Goal: Task Accomplishment & Management: Manage account settings

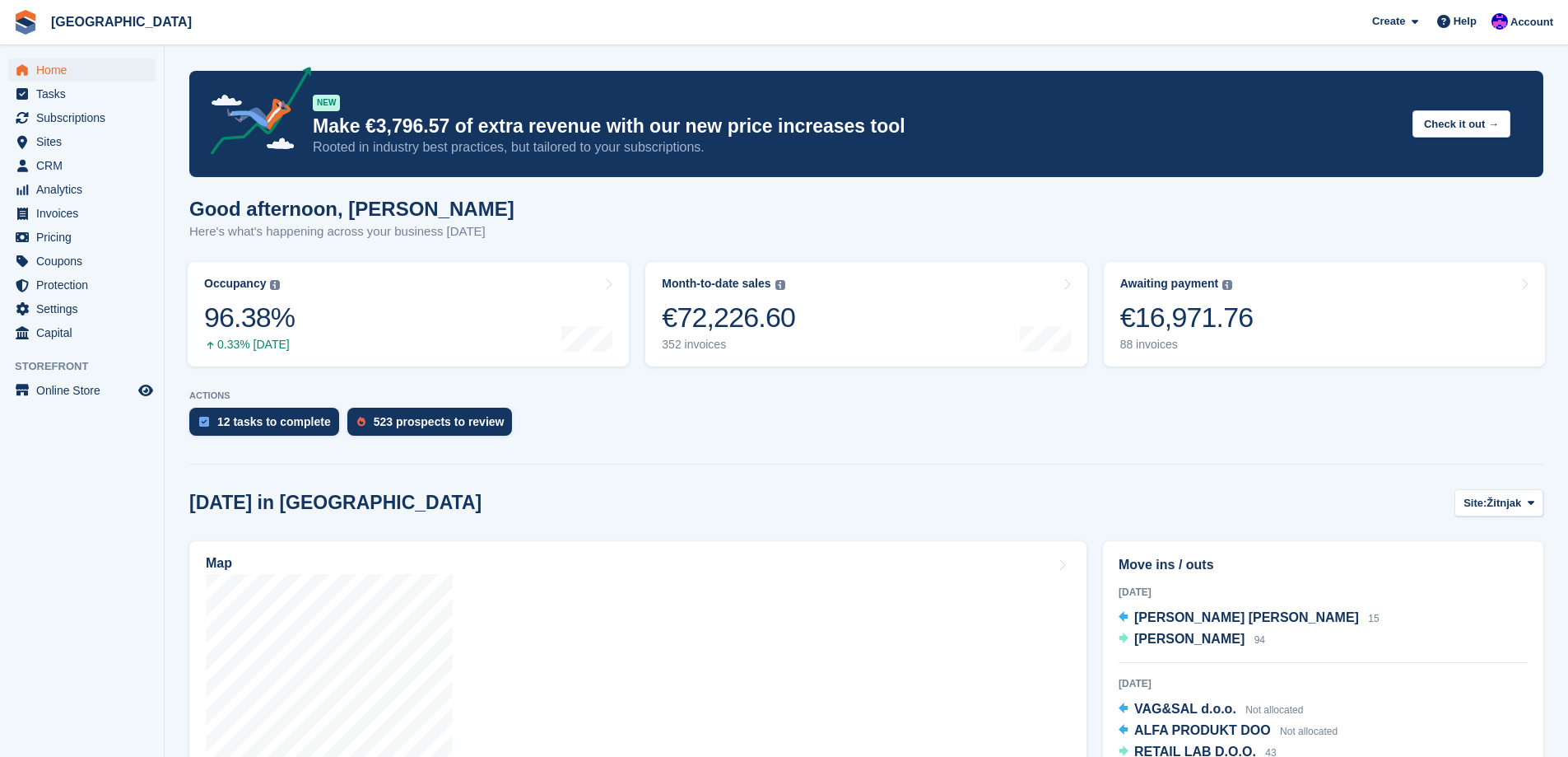
scroll to position [1562, 0]
click at [1448, 29] on span at bounding box center [1444, 22] width 20 height 20
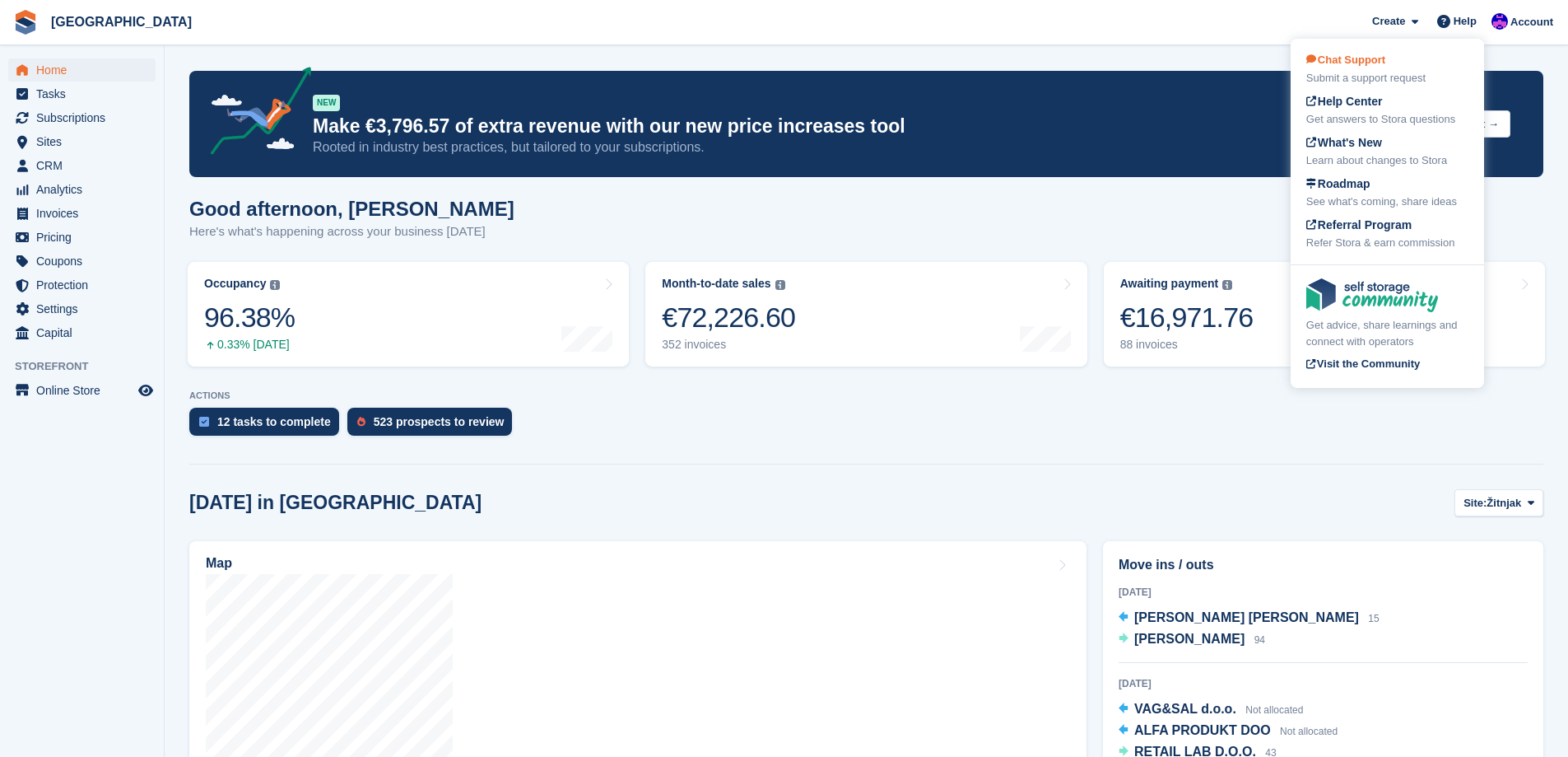
click at [1392, 72] on div "Submit a support request" at bounding box center [1387, 78] width 162 height 17
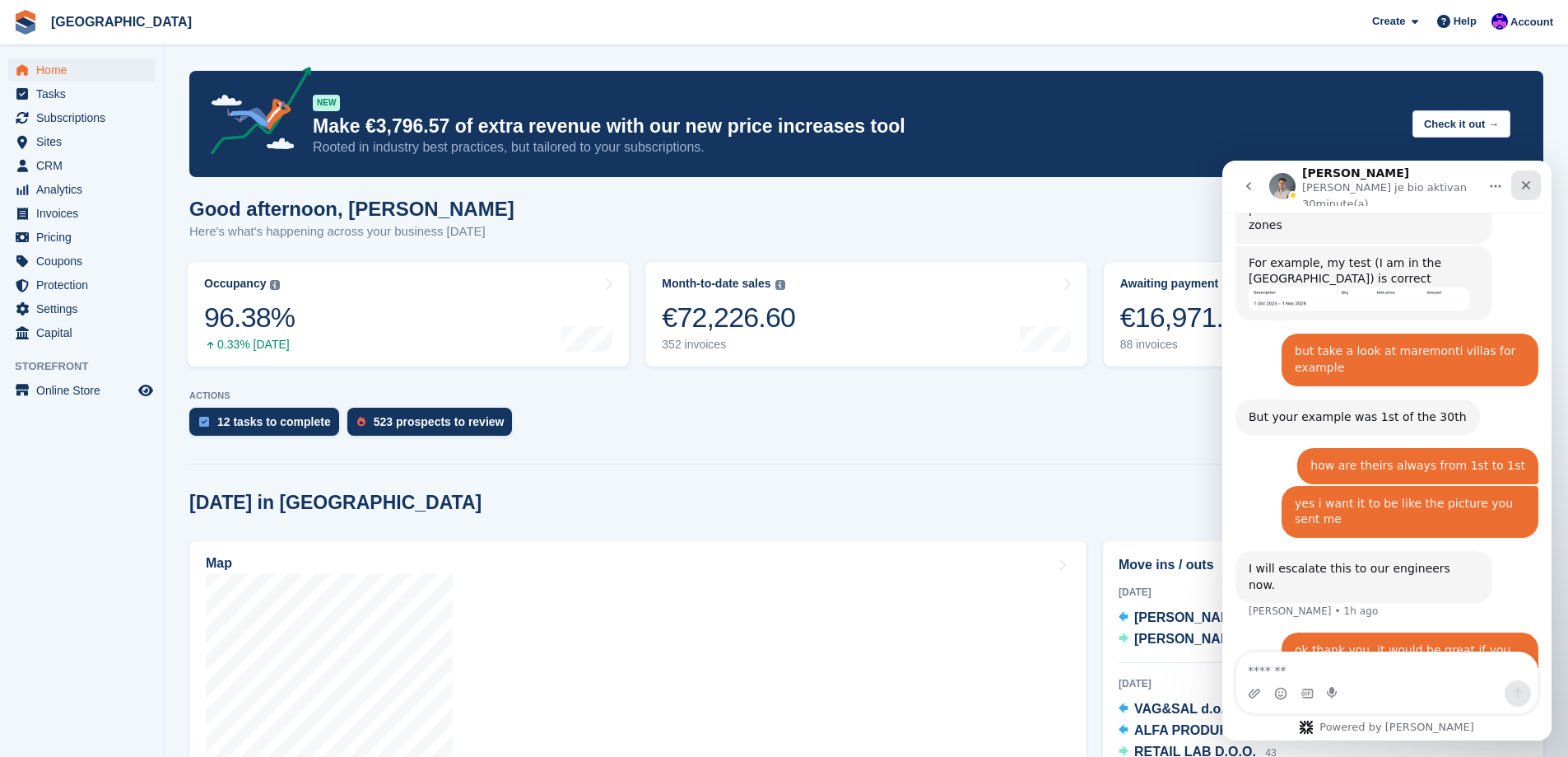
click at [1522, 188] on div "Close" at bounding box center [1526, 186] width 30 height 30
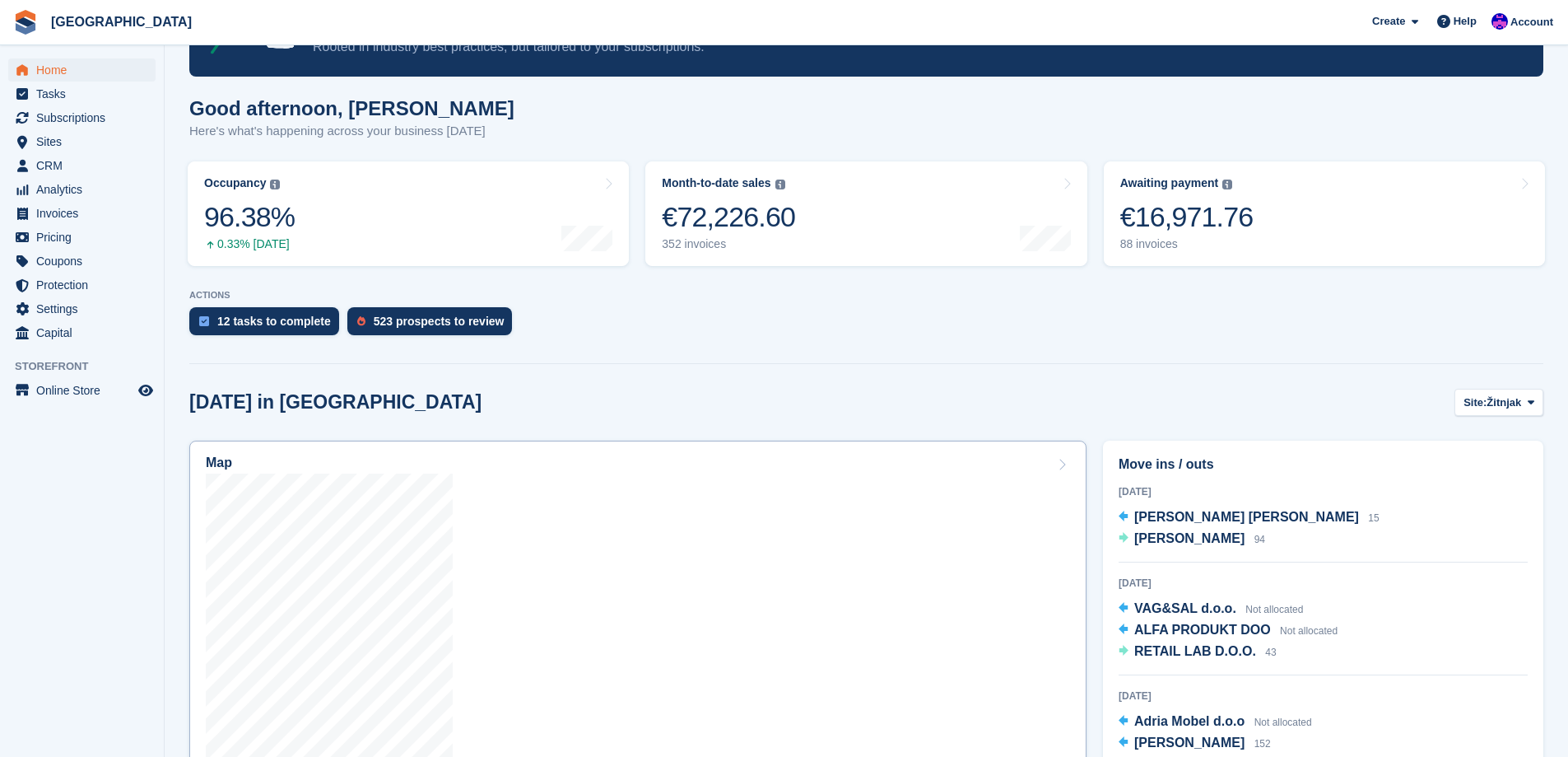
scroll to position [247, 0]
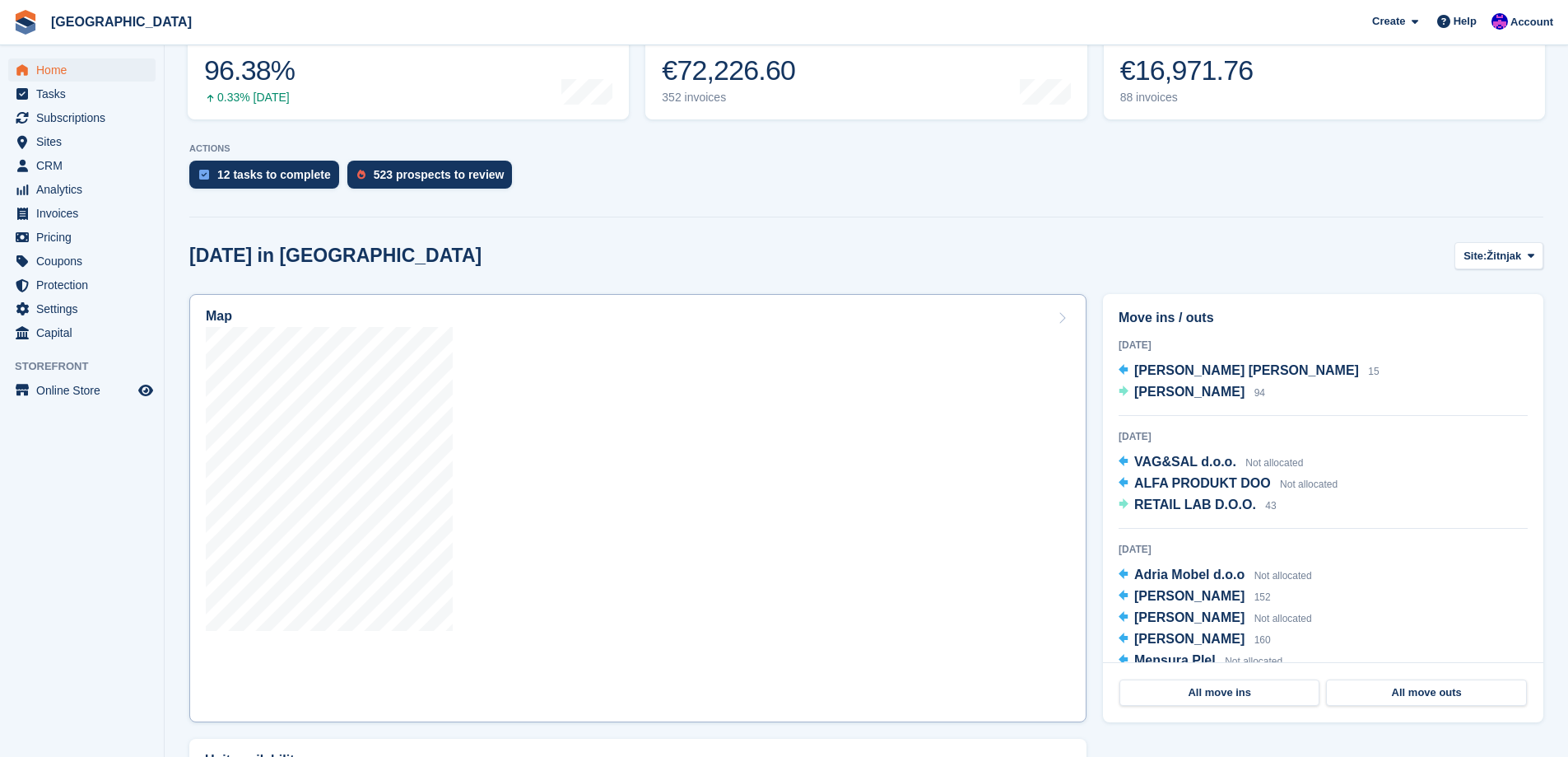
click at [456, 458] on div at bounding box center [638, 482] width 864 height 310
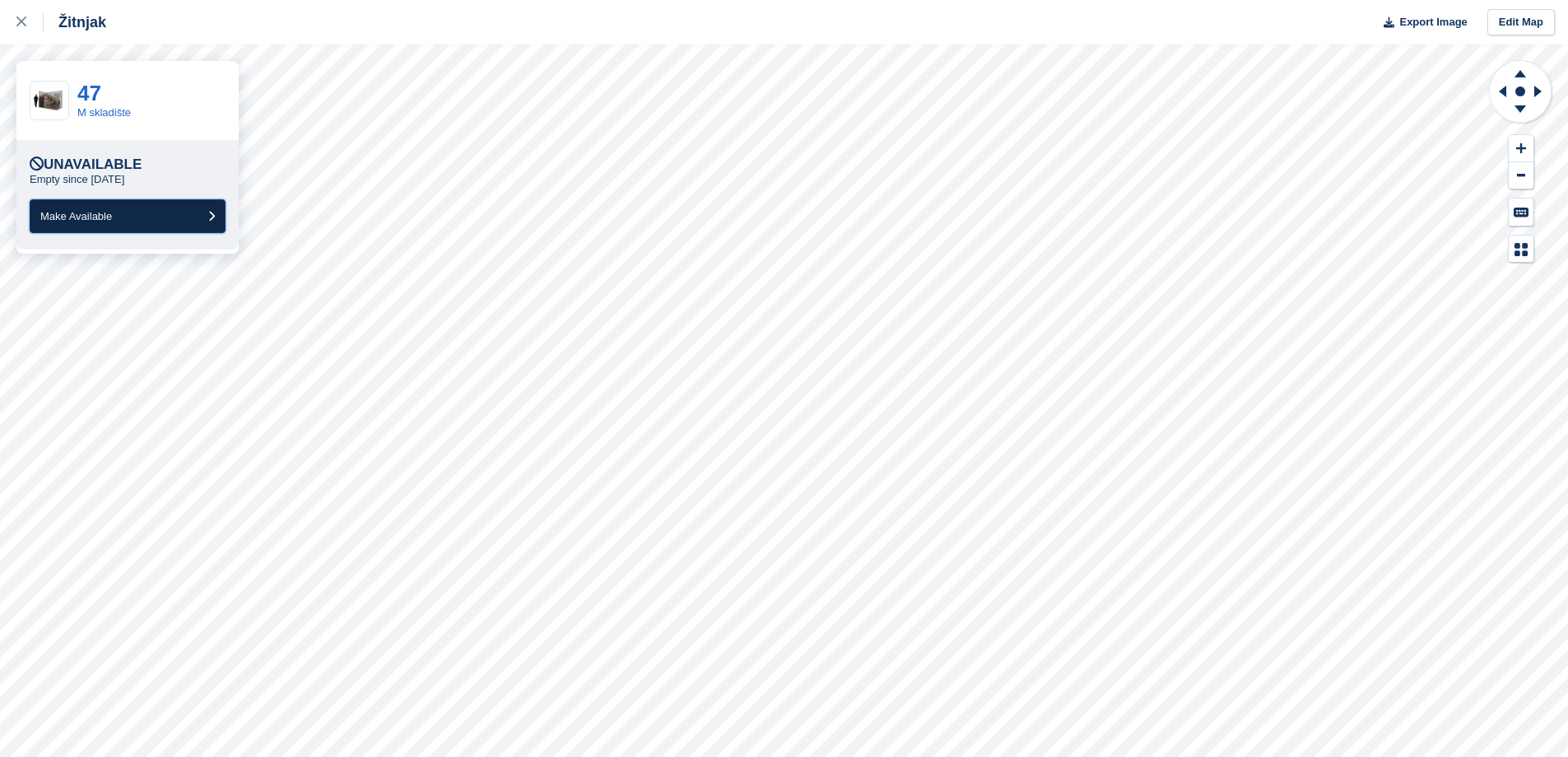
click at [124, 212] on button "Make Available" at bounding box center [127, 216] width 196 height 34
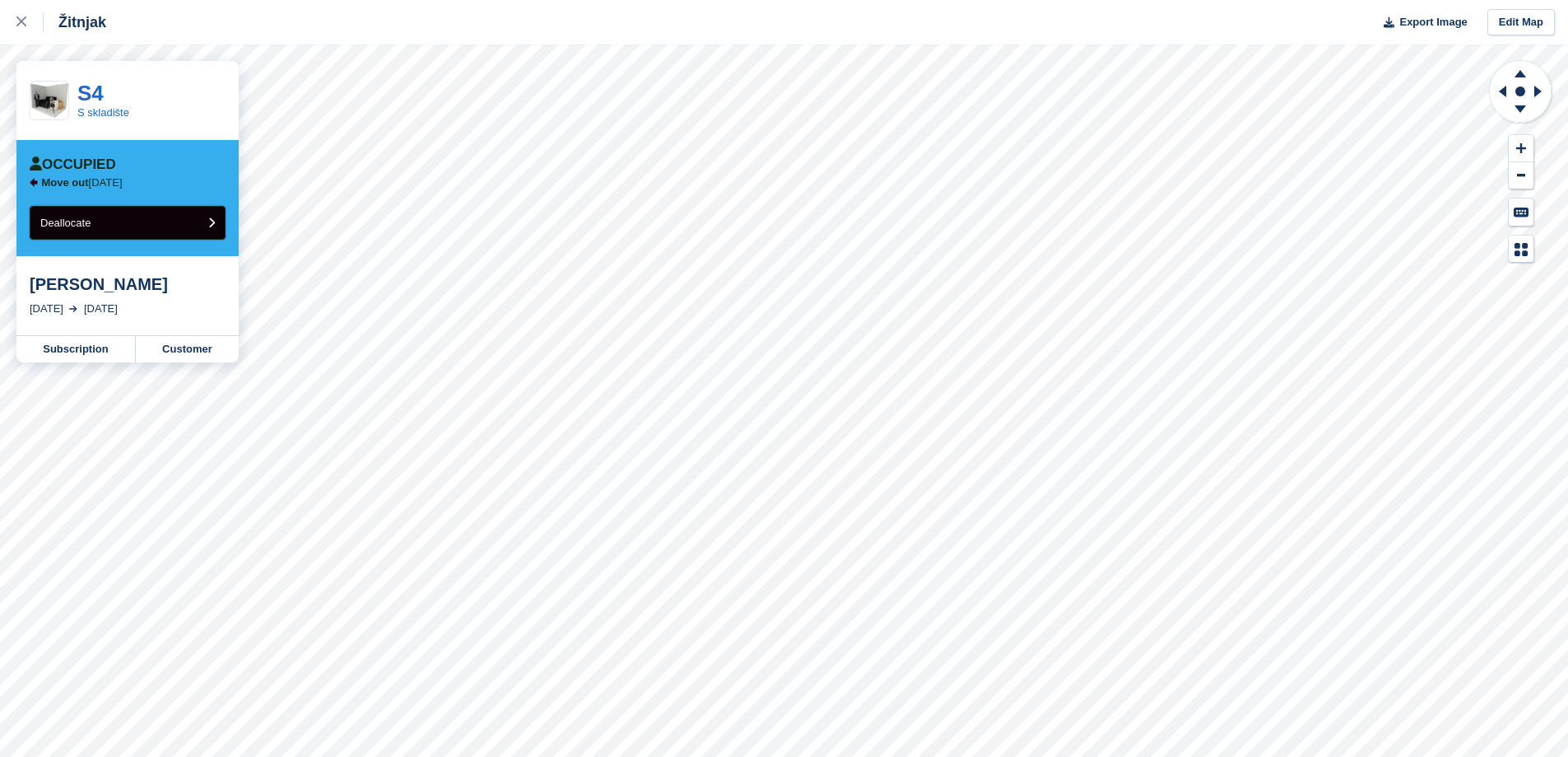
click at [182, 230] on button "Deallocate" at bounding box center [127, 222] width 196 height 34
click at [153, 212] on button "Deallocate" at bounding box center [127, 222] width 196 height 34
click at [88, 232] on button "Deallocate" at bounding box center [127, 222] width 196 height 34
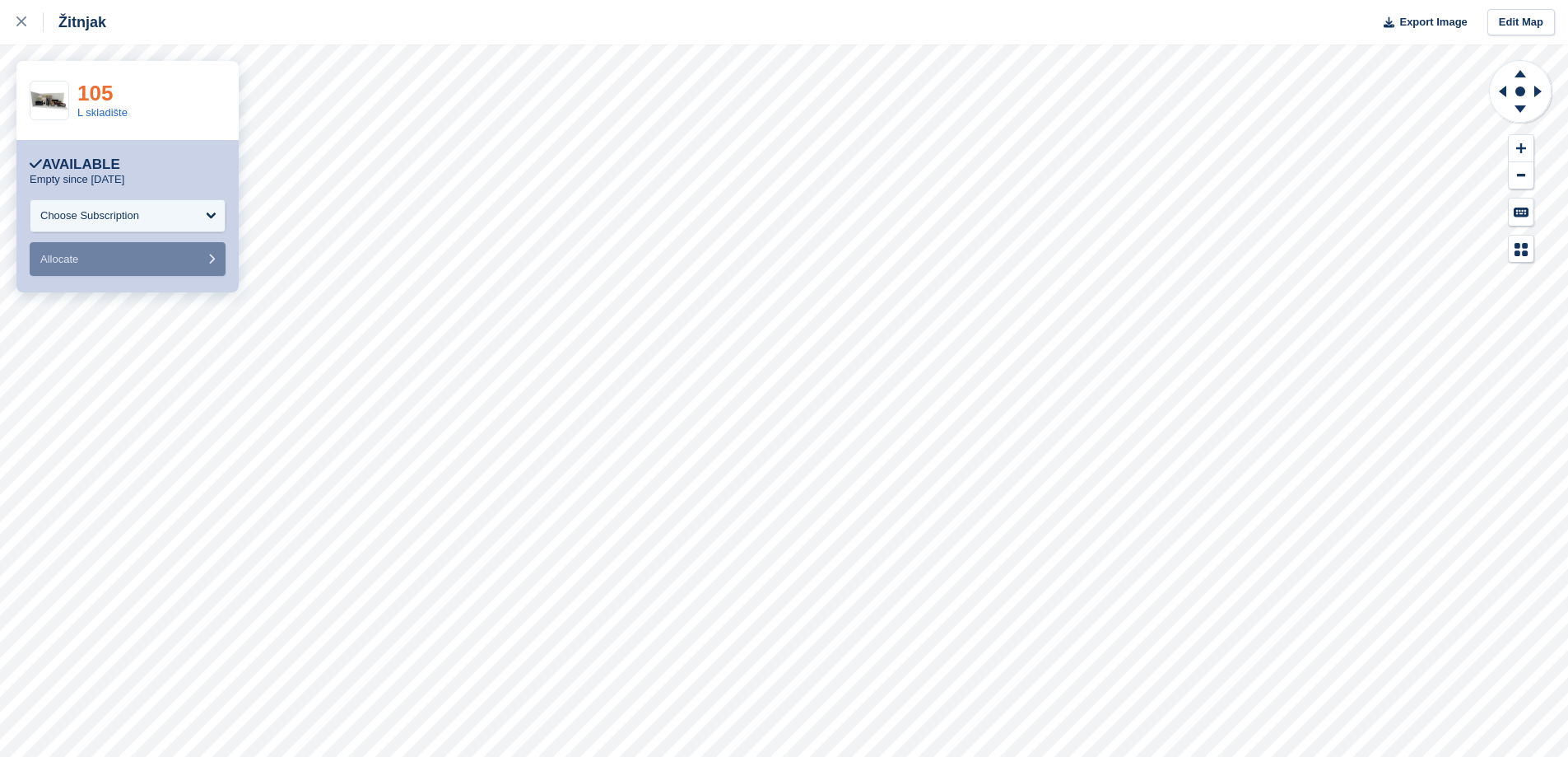
click at [110, 97] on link "105" at bounding box center [95, 93] width 36 height 25
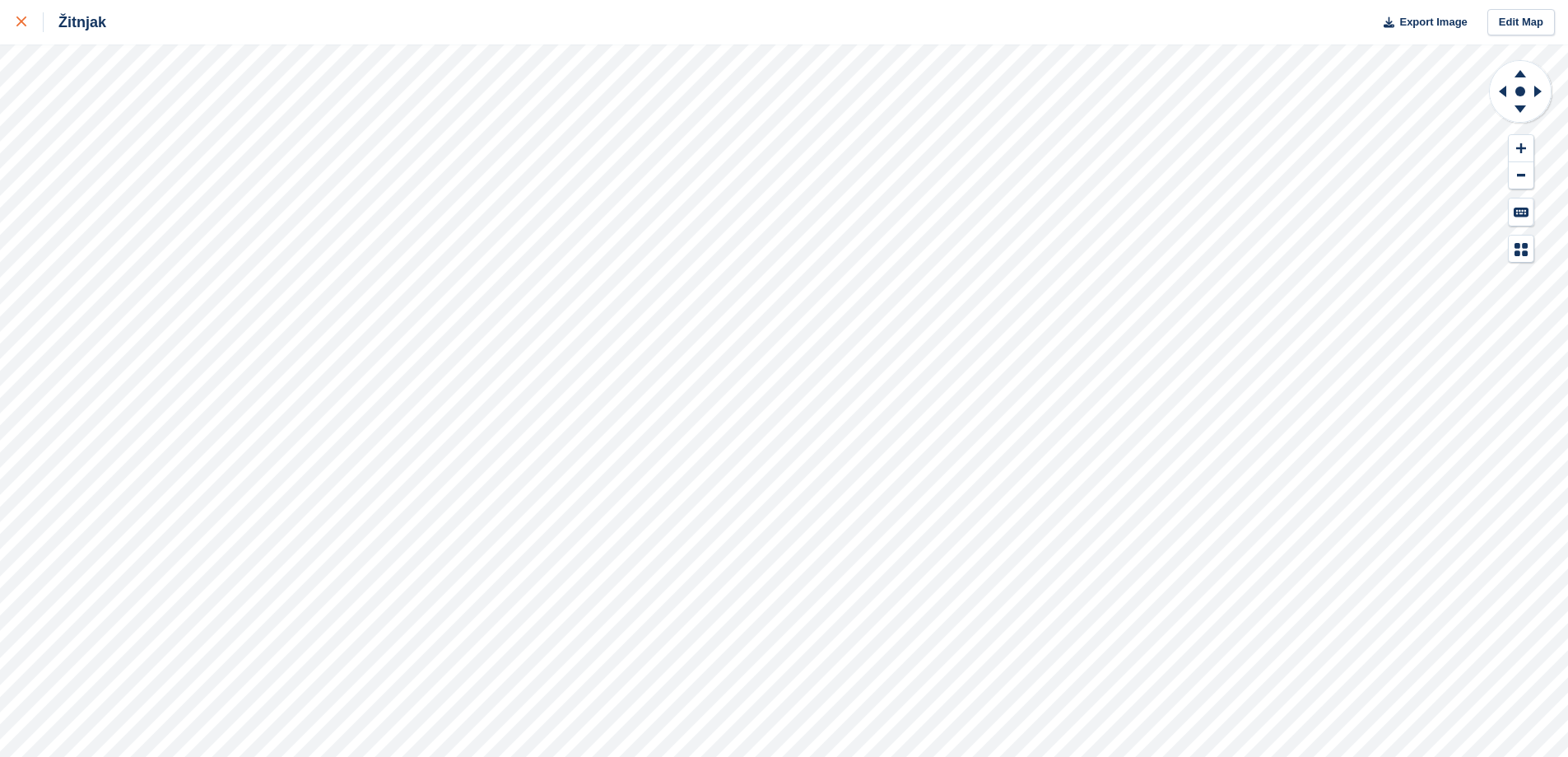
click at [37, 24] on div at bounding box center [30, 22] width 27 height 20
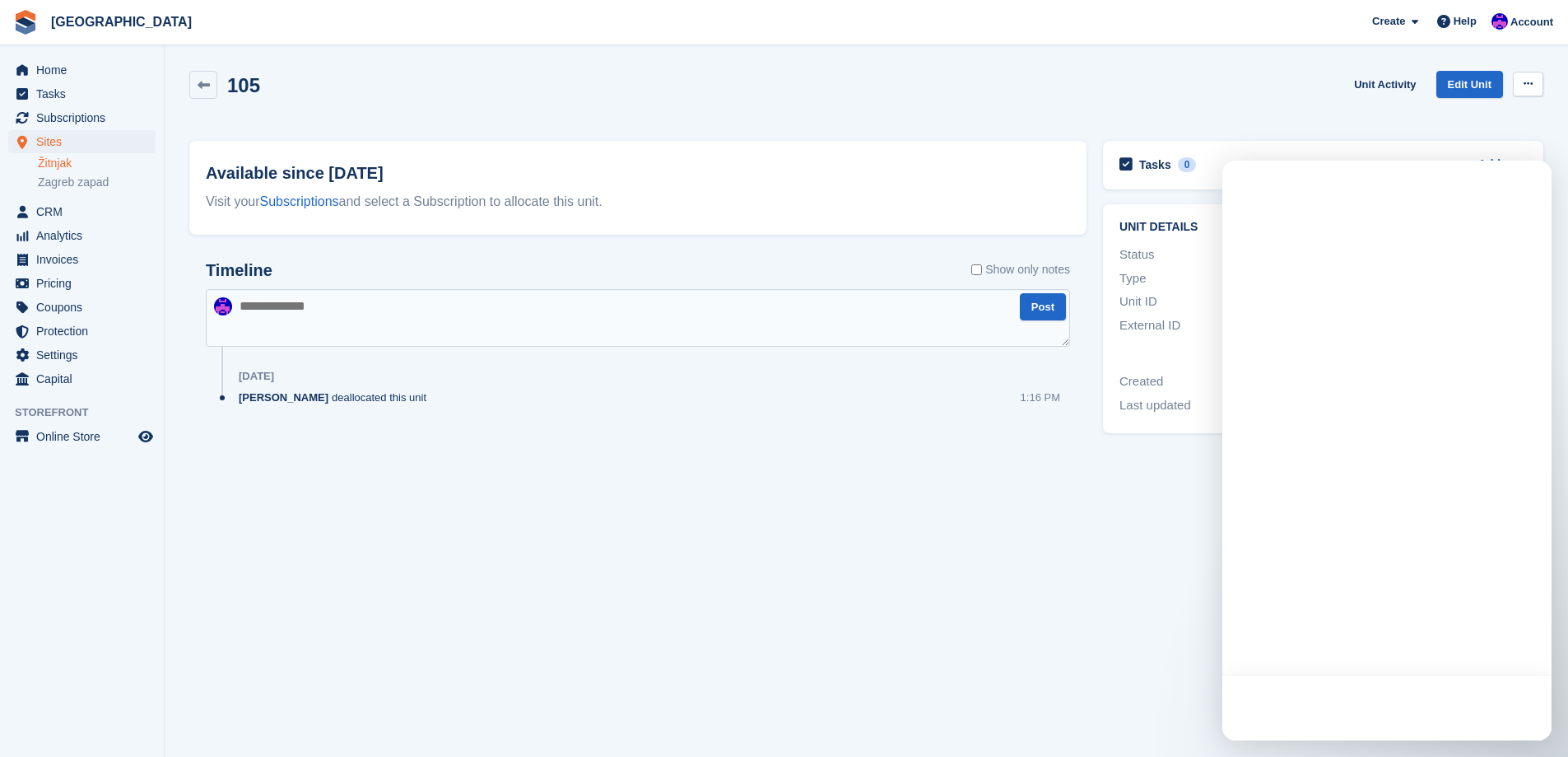
click at [1523, 78] on button at bounding box center [1528, 84] width 31 height 25
click at [1508, 113] on p "Make unavailable" at bounding box center [1464, 117] width 143 height 22
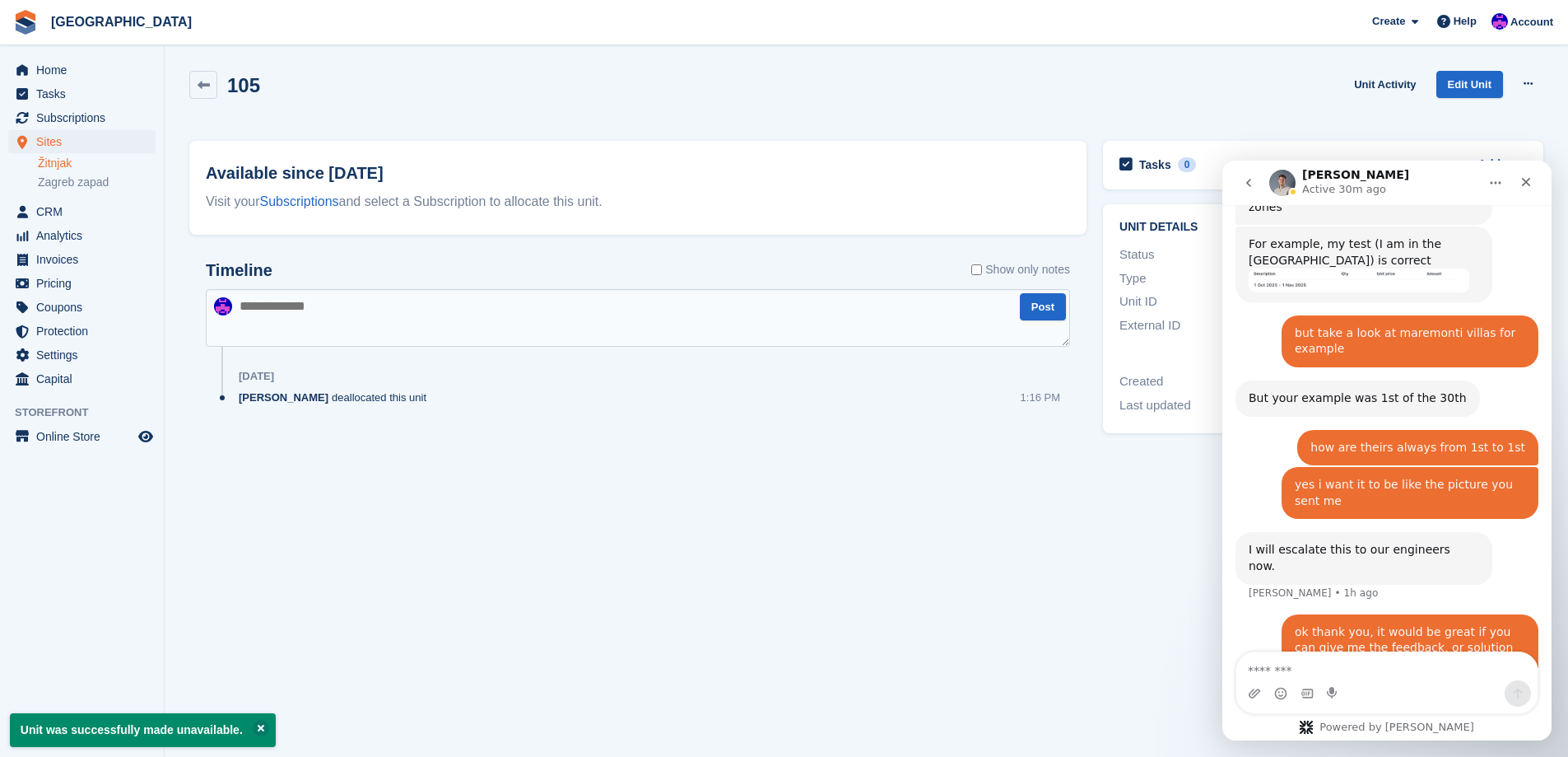
scroll to position [1561, 0]
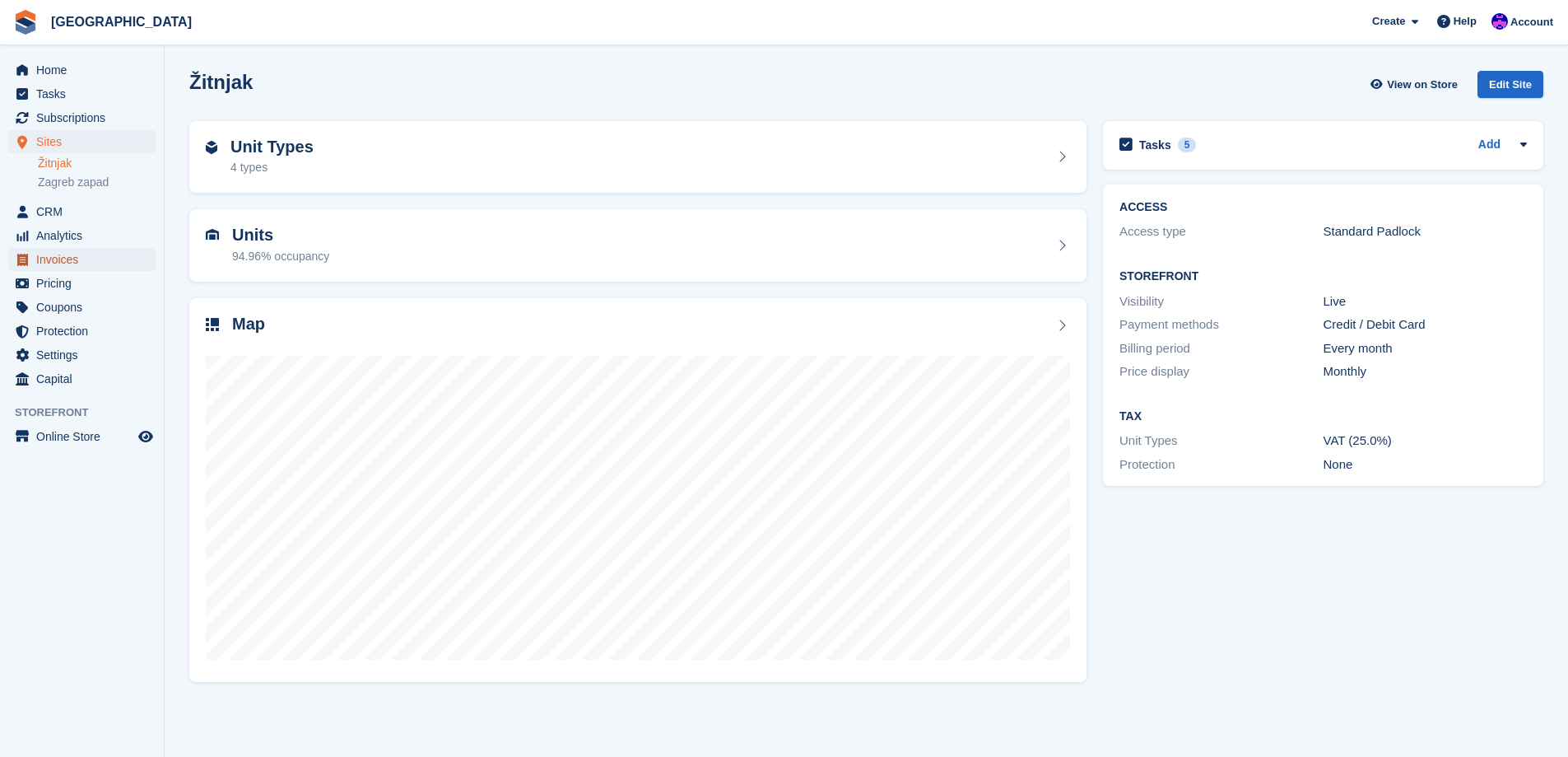
click at [89, 257] on span "Invoices" at bounding box center [86, 260] width 99 height 23
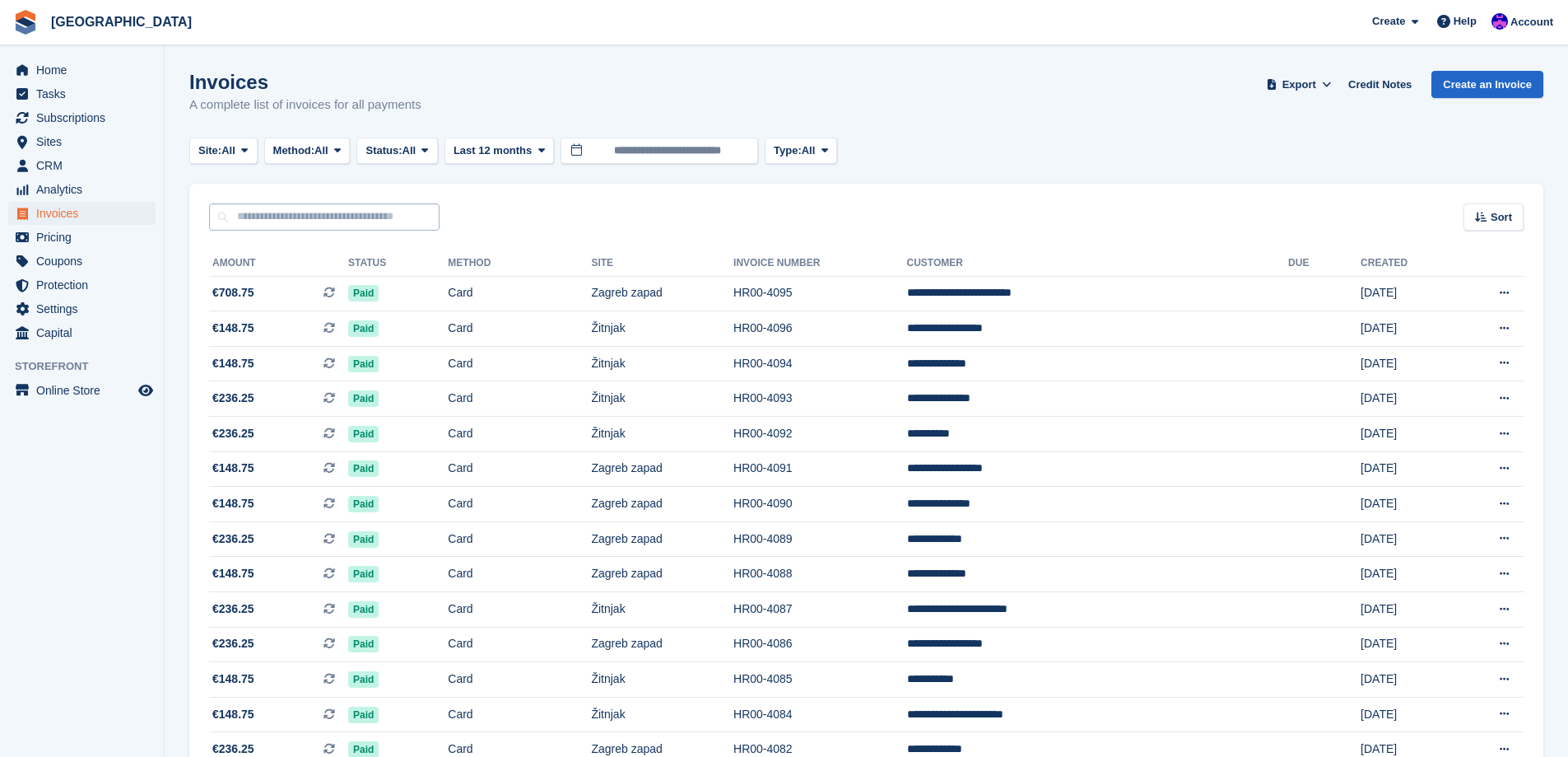
click at [402, 210] on input "text" at bounding box center [324, 217] width 231 height 27
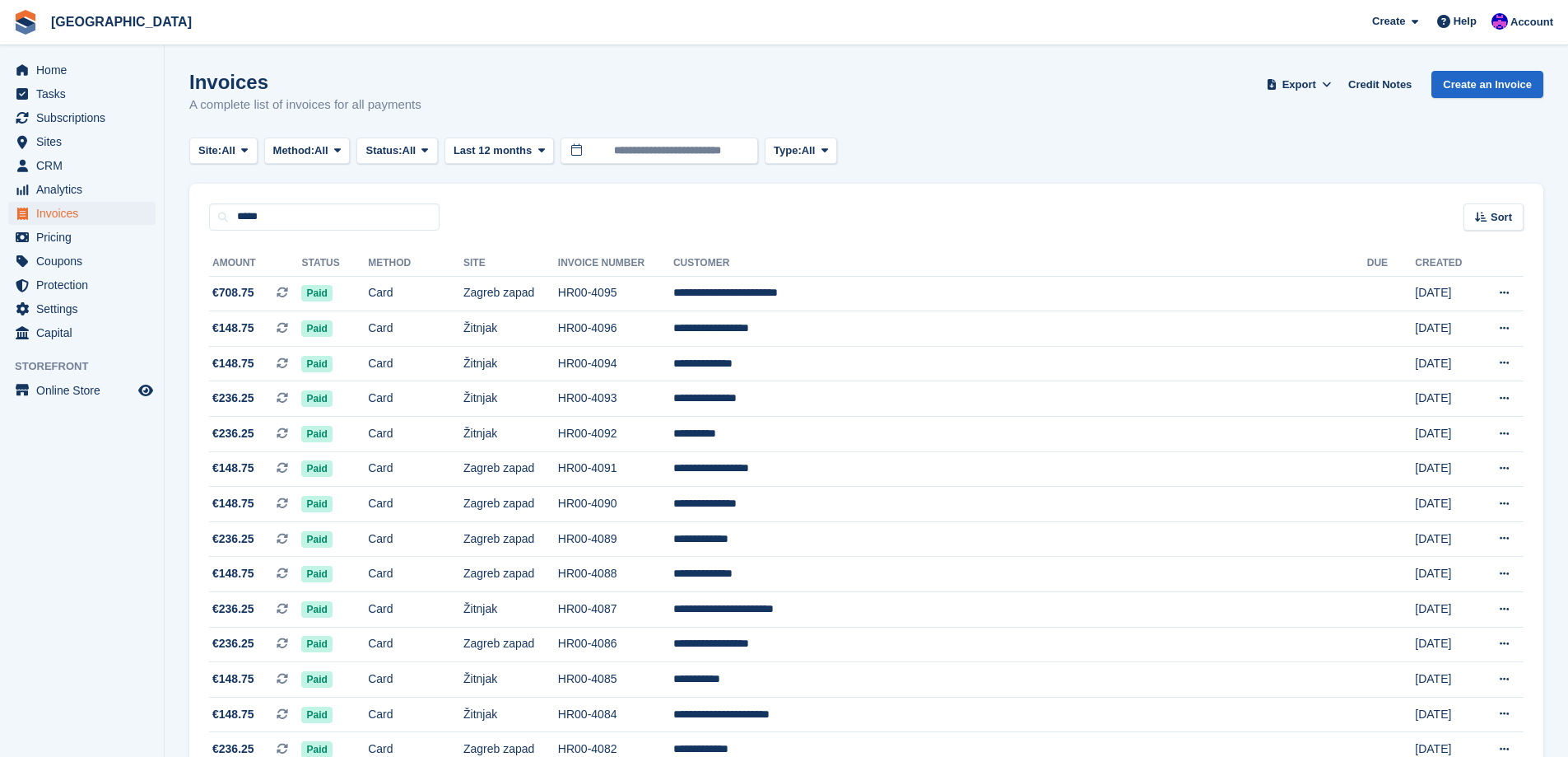
type input "*****"
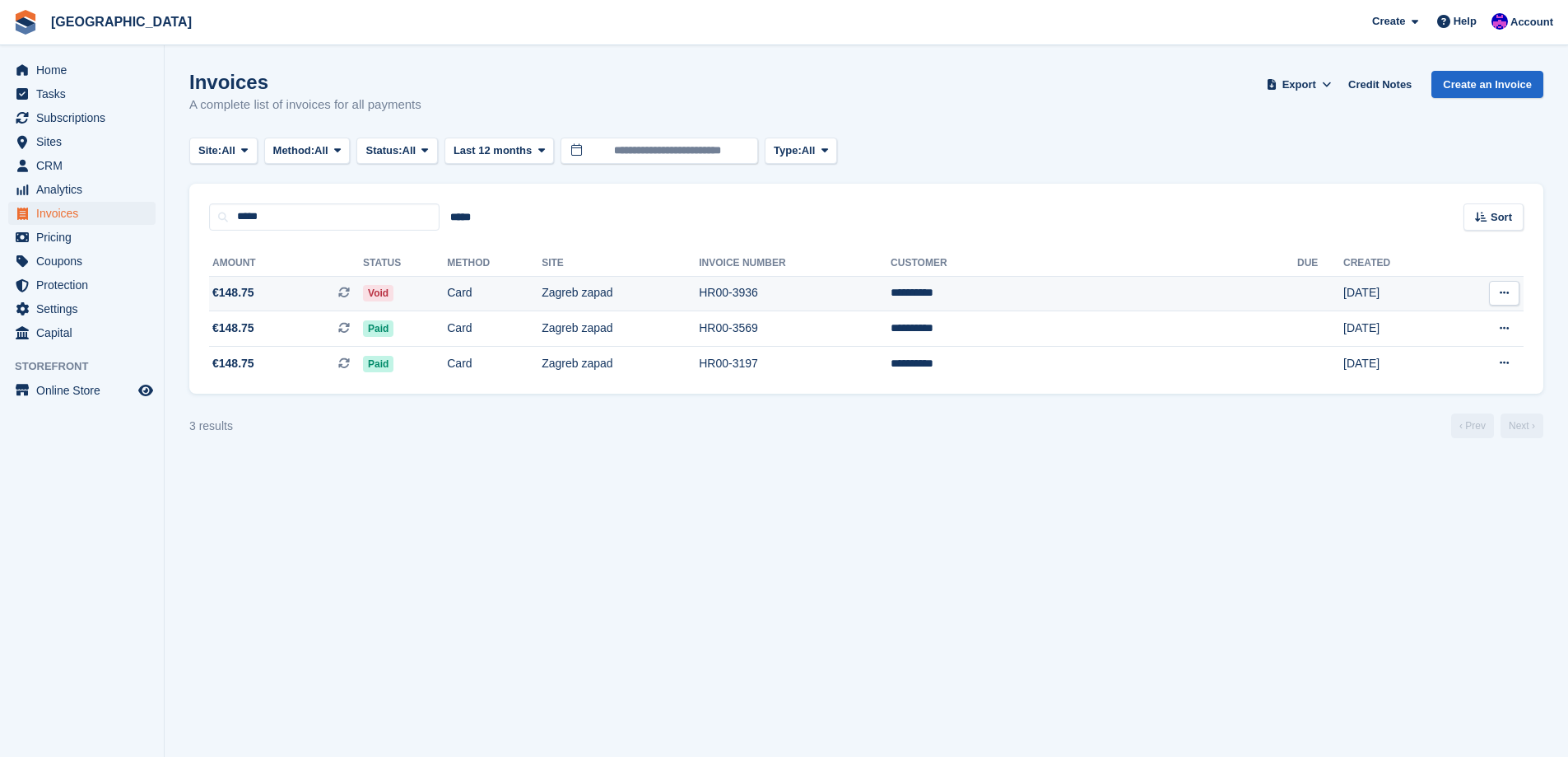
click at [542, 301] on td "Card" at bounding box center [494, 293] width 95 height 36
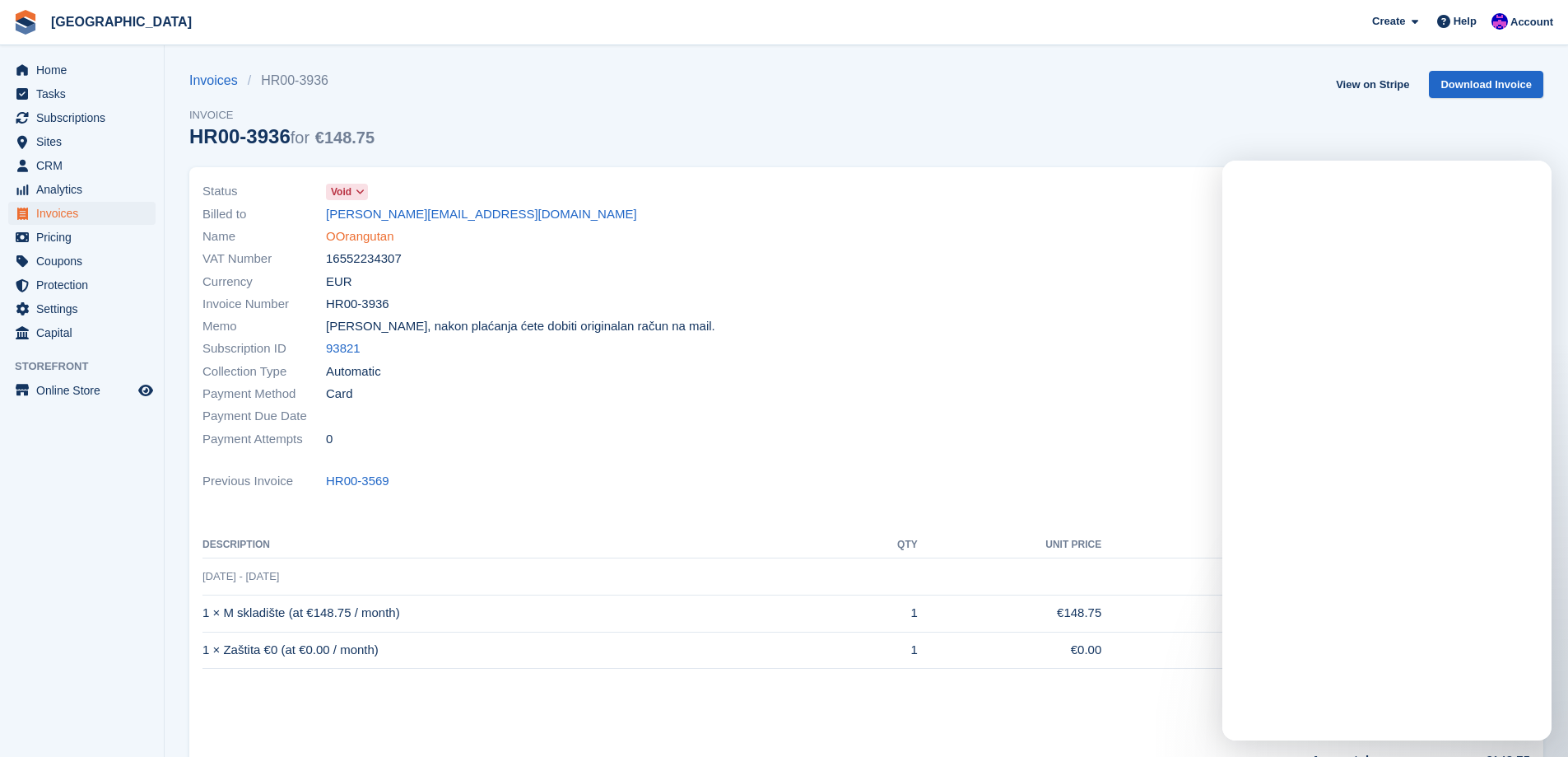
click at [379, 238] on link "OOrangutan" at bounding box center [360, 237] width 68 height 19
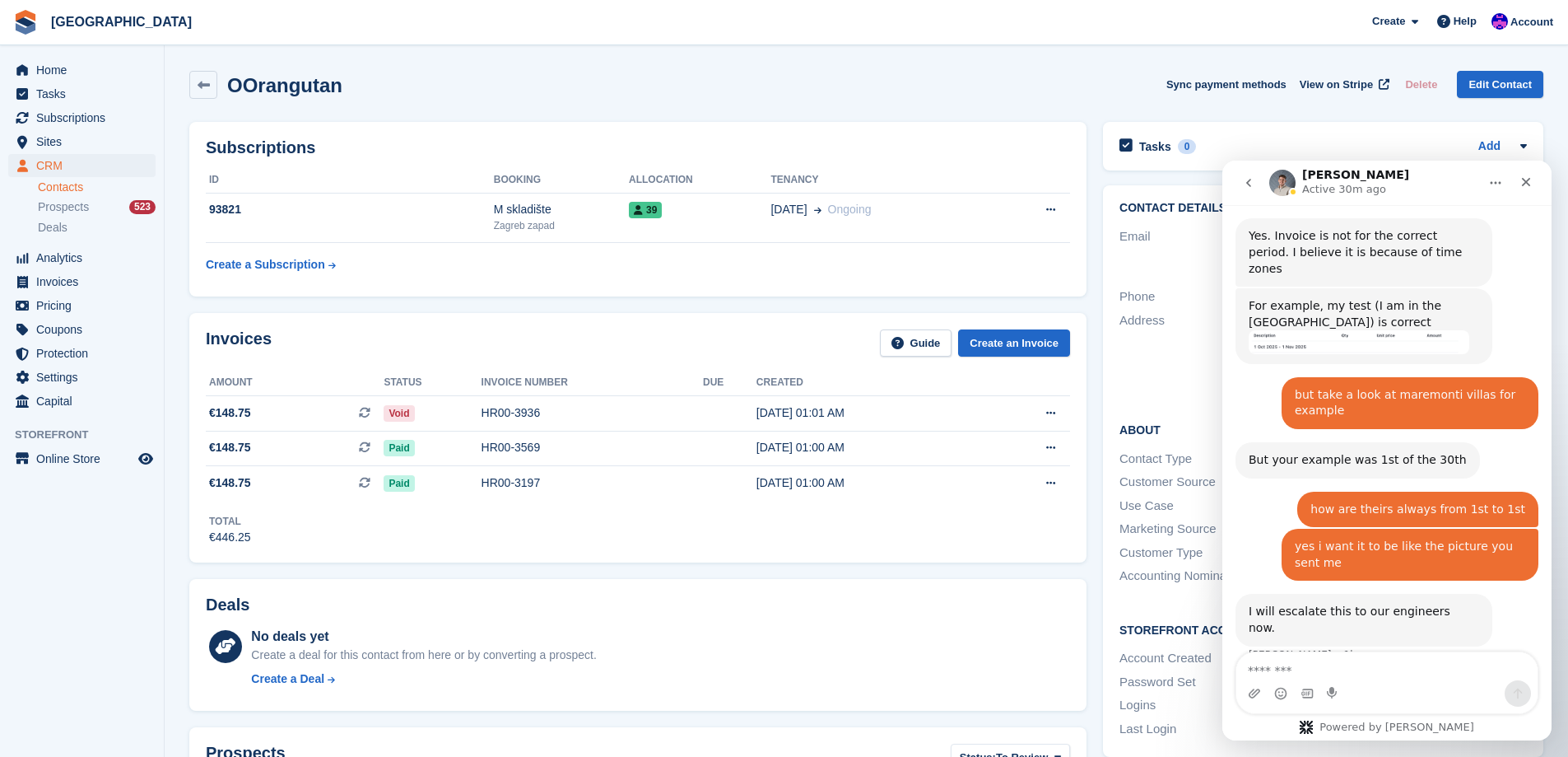
scroll to position [1561, 0]
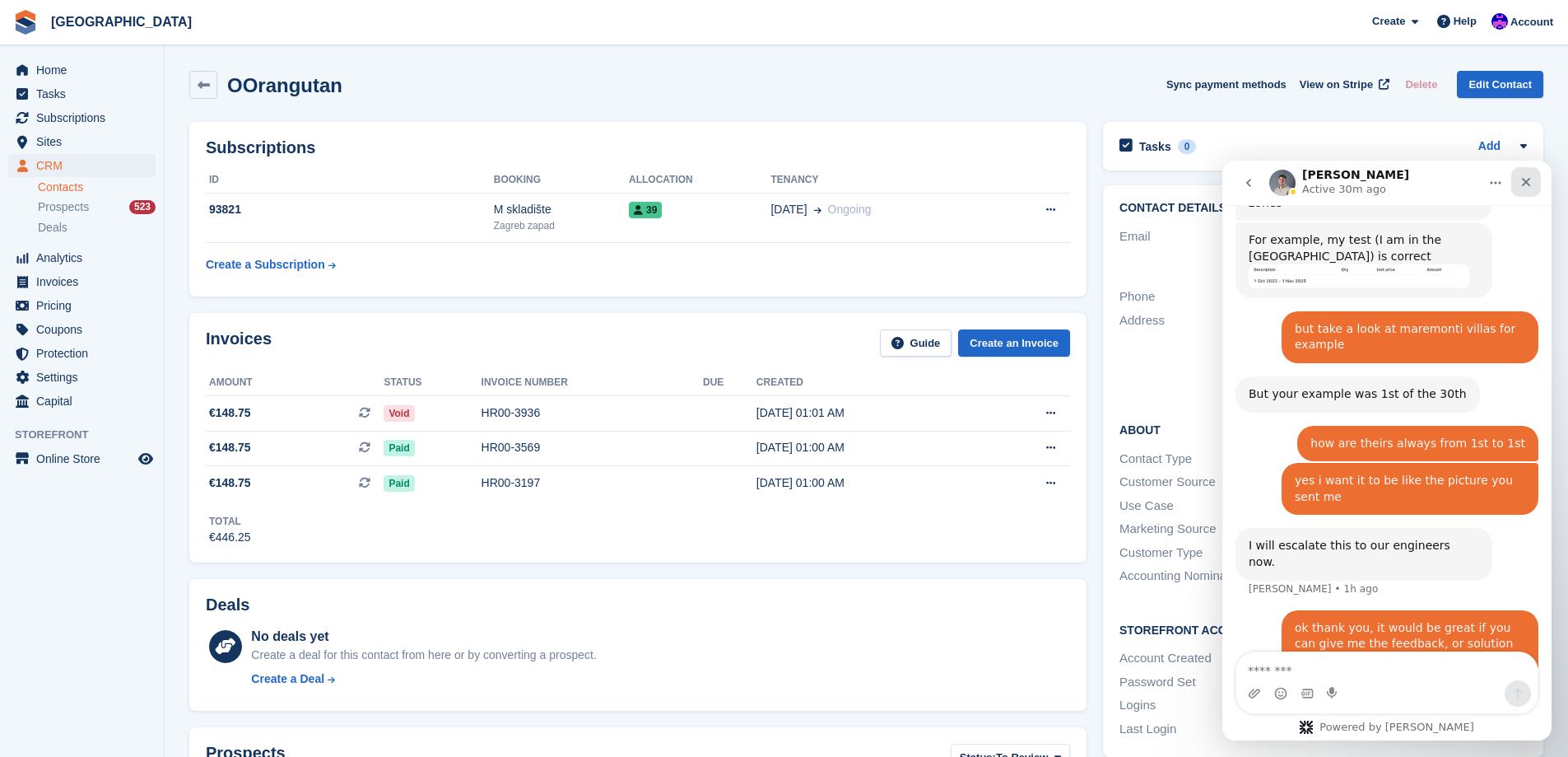
click at [1530, 183] on icon "Close" at bounding box center [1526, 182] width 13 height 13
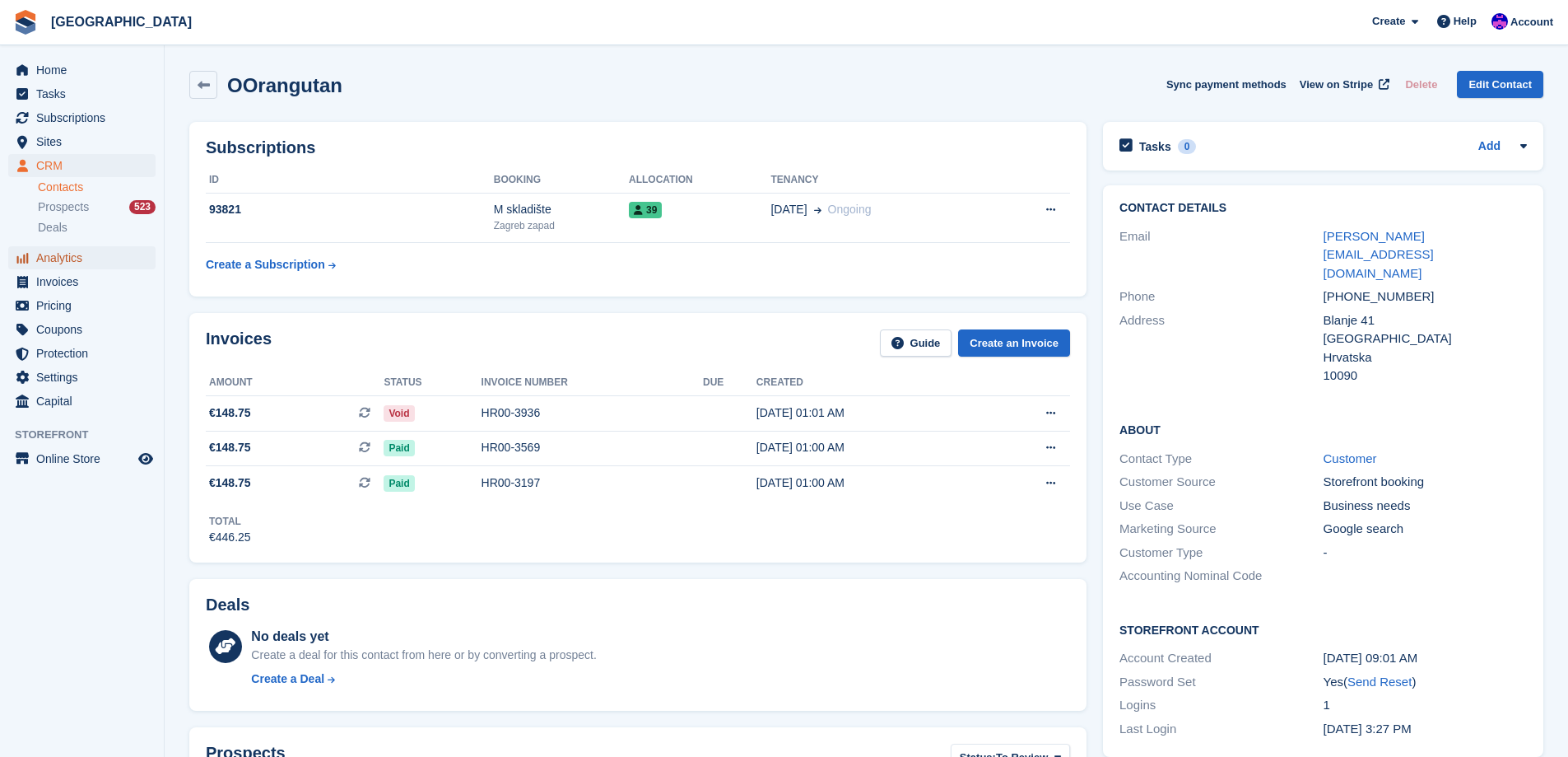
click at [65, 258] on span "Analytics" at bounding box center [86, 258] width 99 height 23
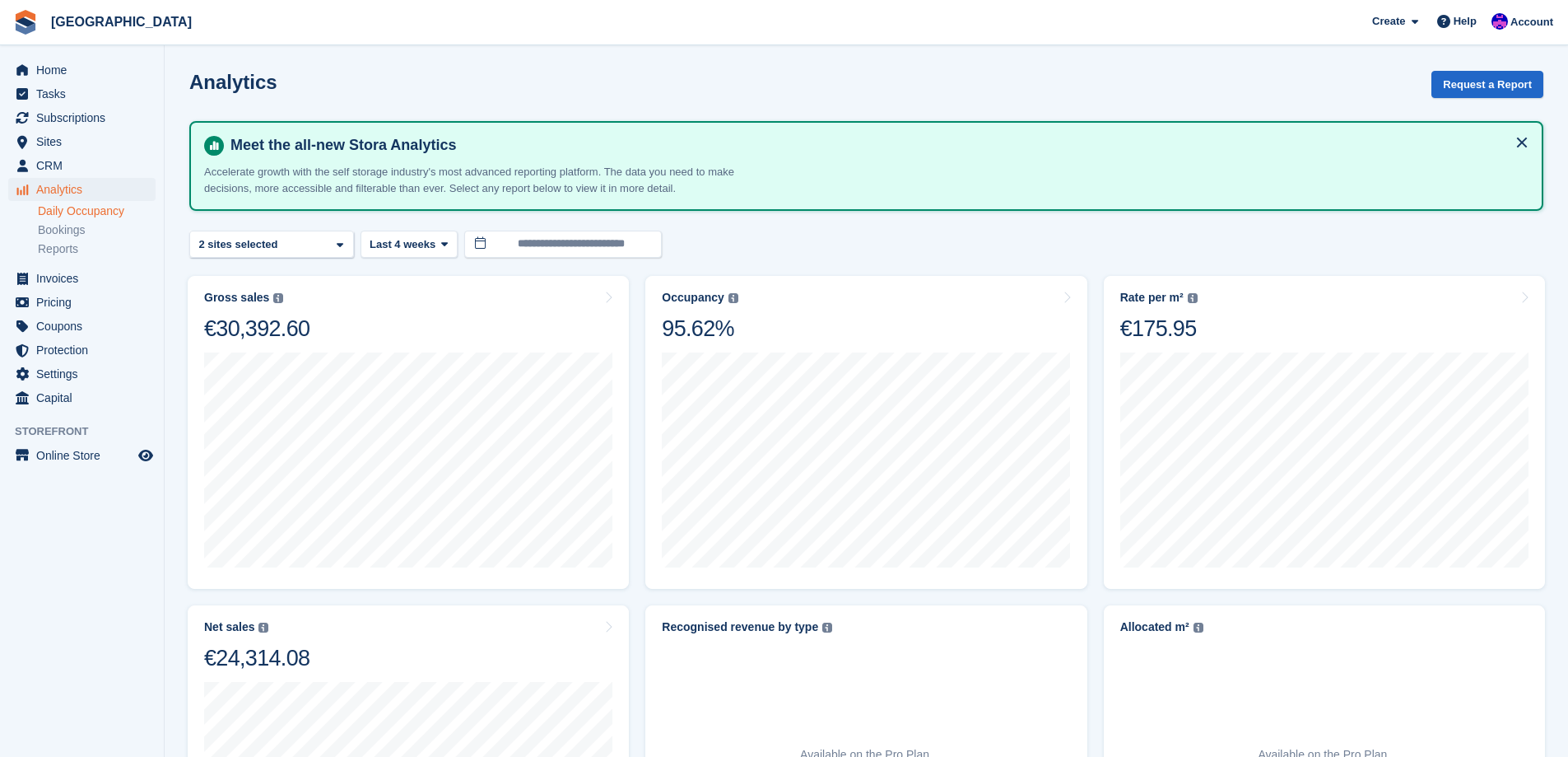
click at [76, 211] on link "Daily Occupancy" at bounding box center [96, 211] width 117 height 16
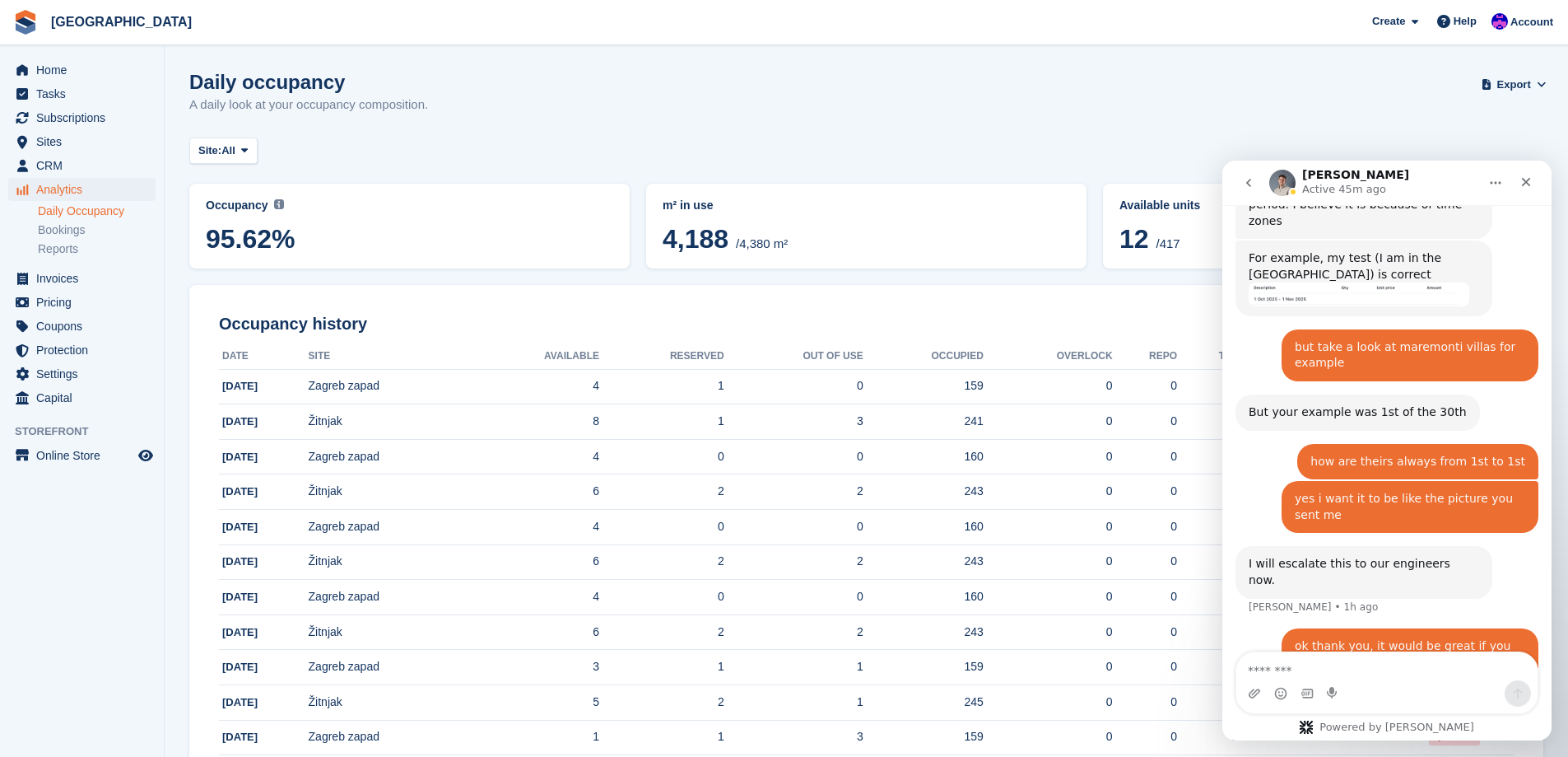
scroll to position [1561, 0]
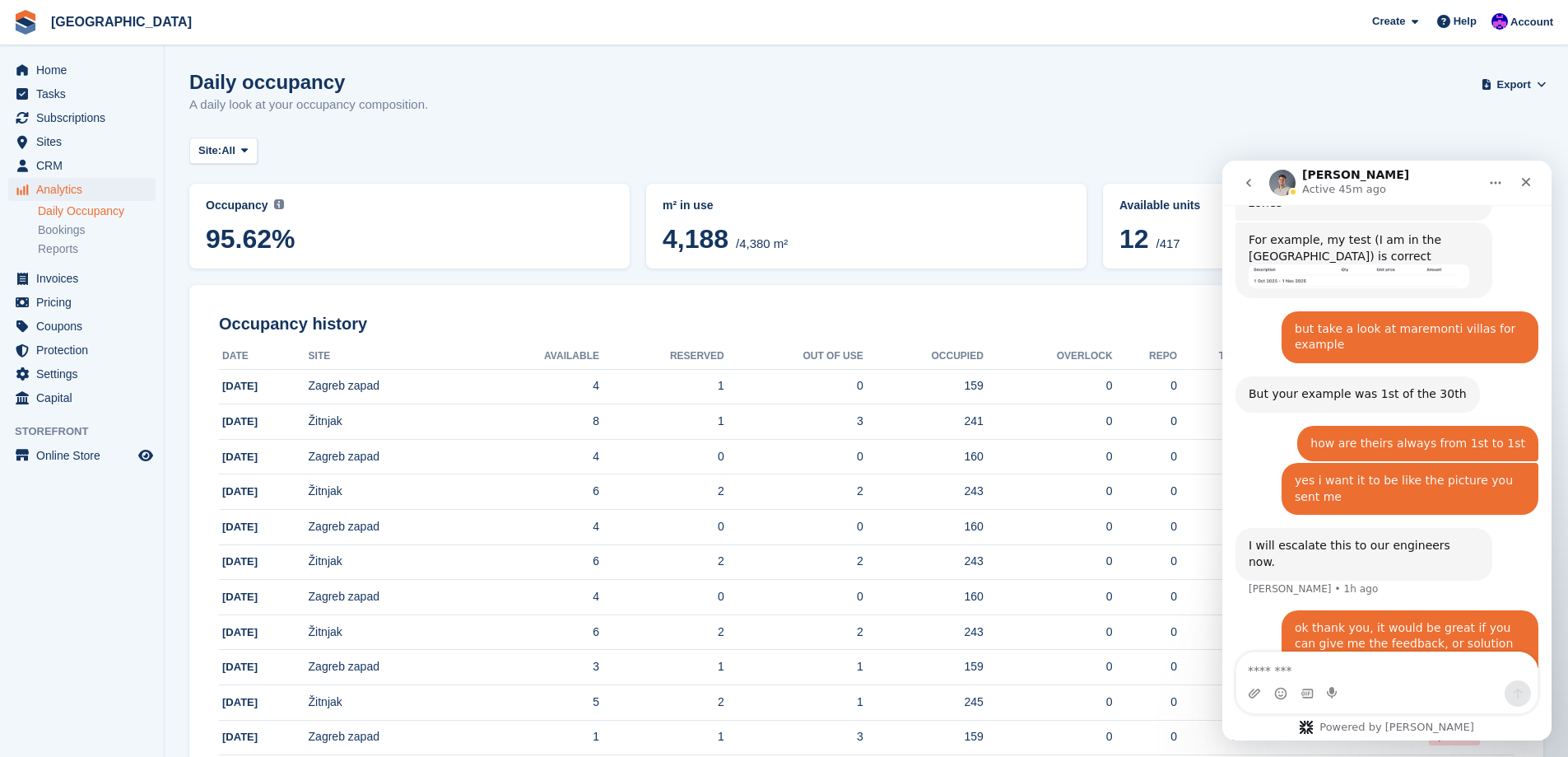
click at [899, 141] on div "Site: All All Žitnjak Zagreb zapad" at bounding box center [866, 151] width 1354 height 27
click at [1534, 183] on div "Close" at bounding box center [1526, 182] width 30 height 30
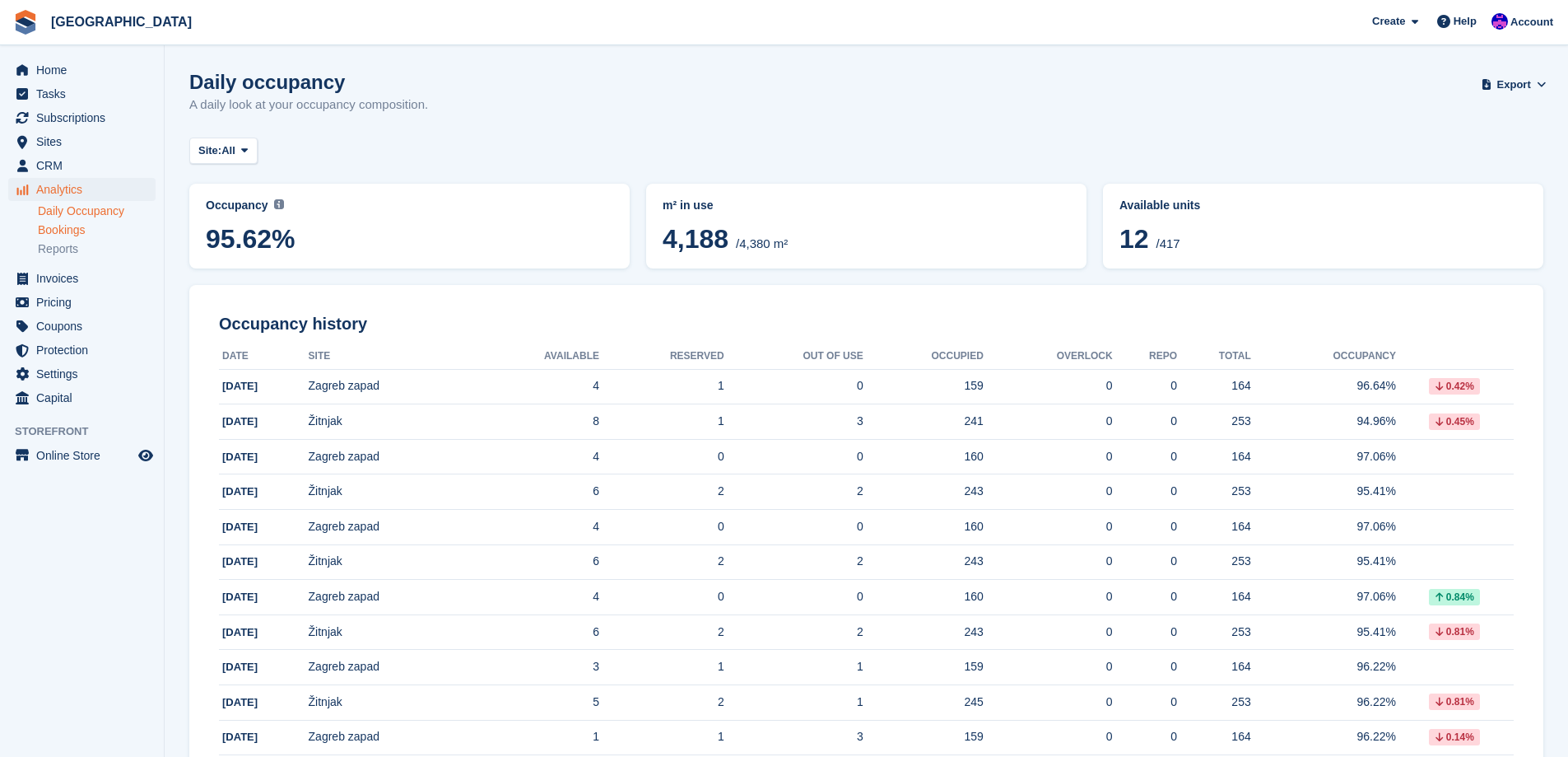
click at [91, 233] on link "Bookings" at bounding box center [96, 230] width 117 height 16
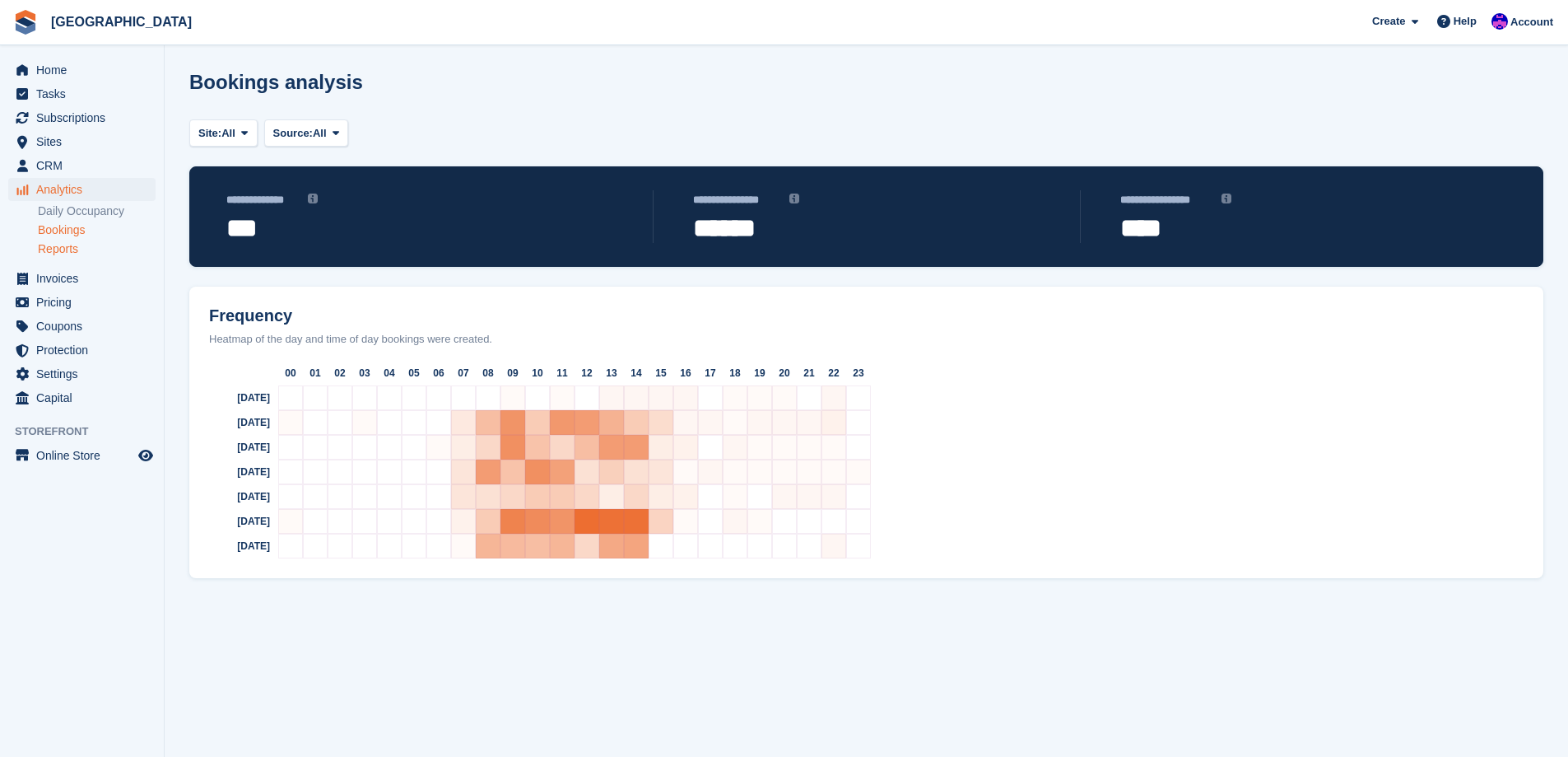
click at [72, 251] on link "Reports" at bounding box center [96, 249] width 117 height 16
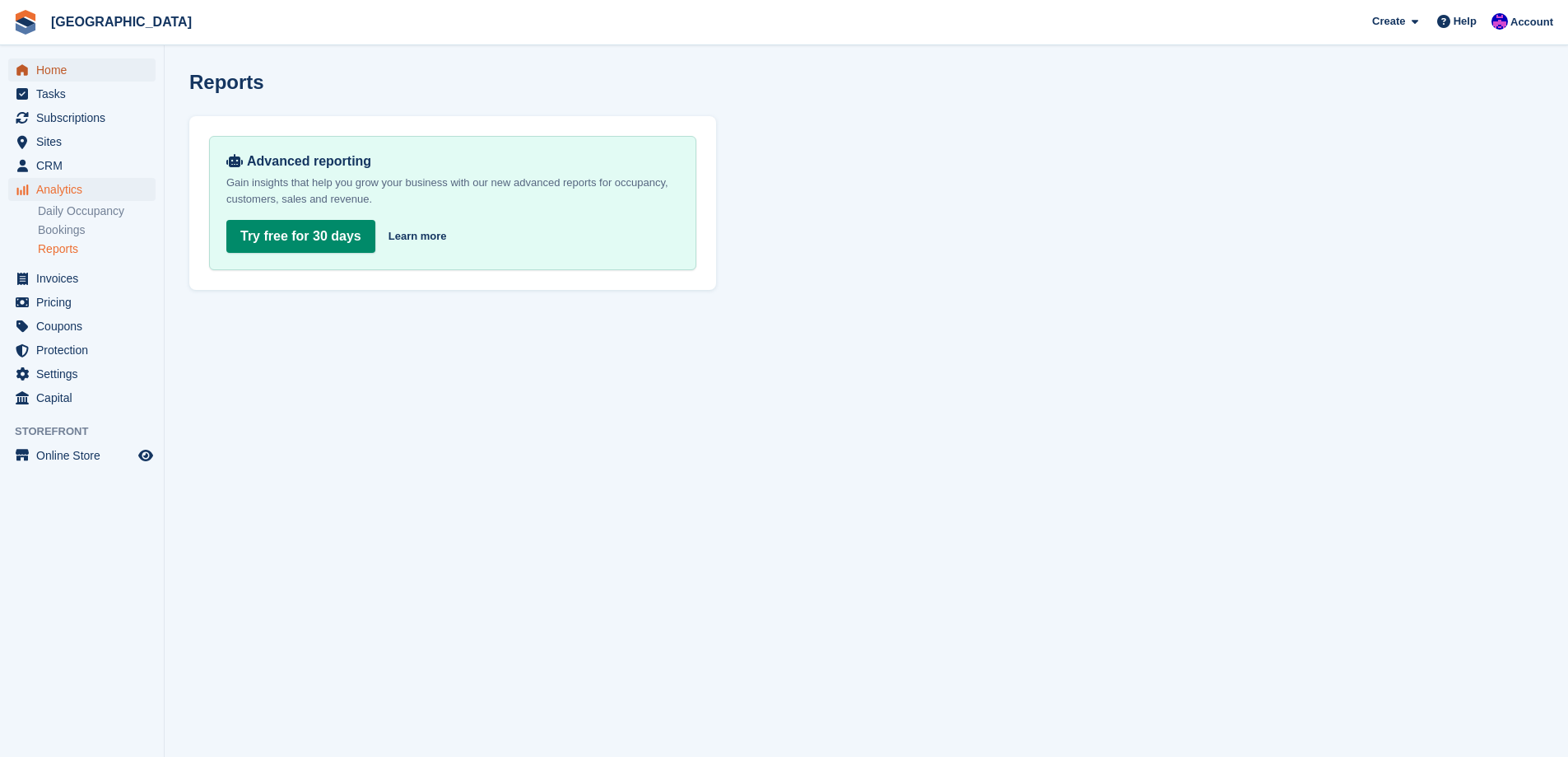
click at [38, 68] on span "Home" at bounding box center [86, 70] width 99 height 23
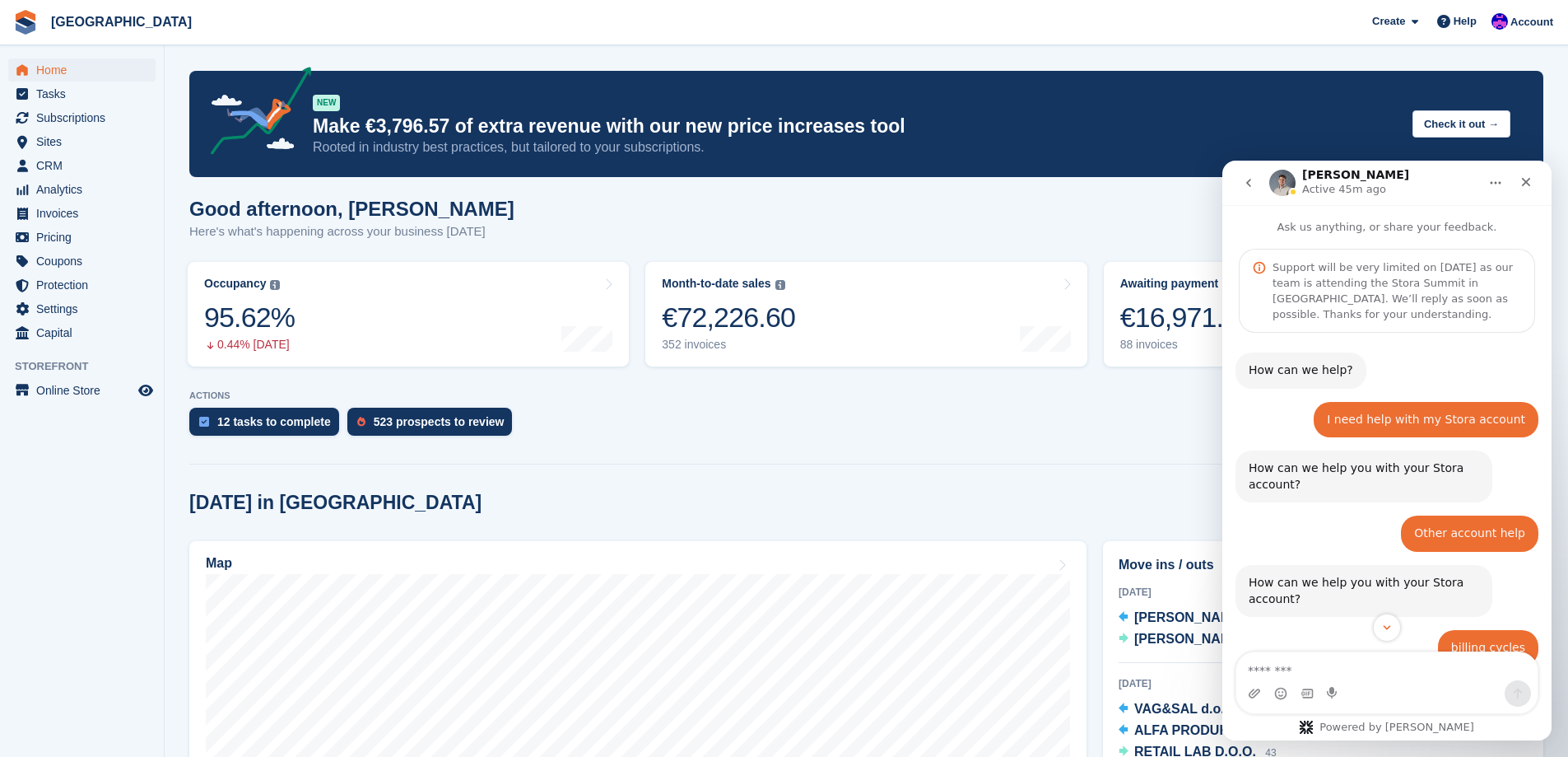
scroll to position [535, 0]
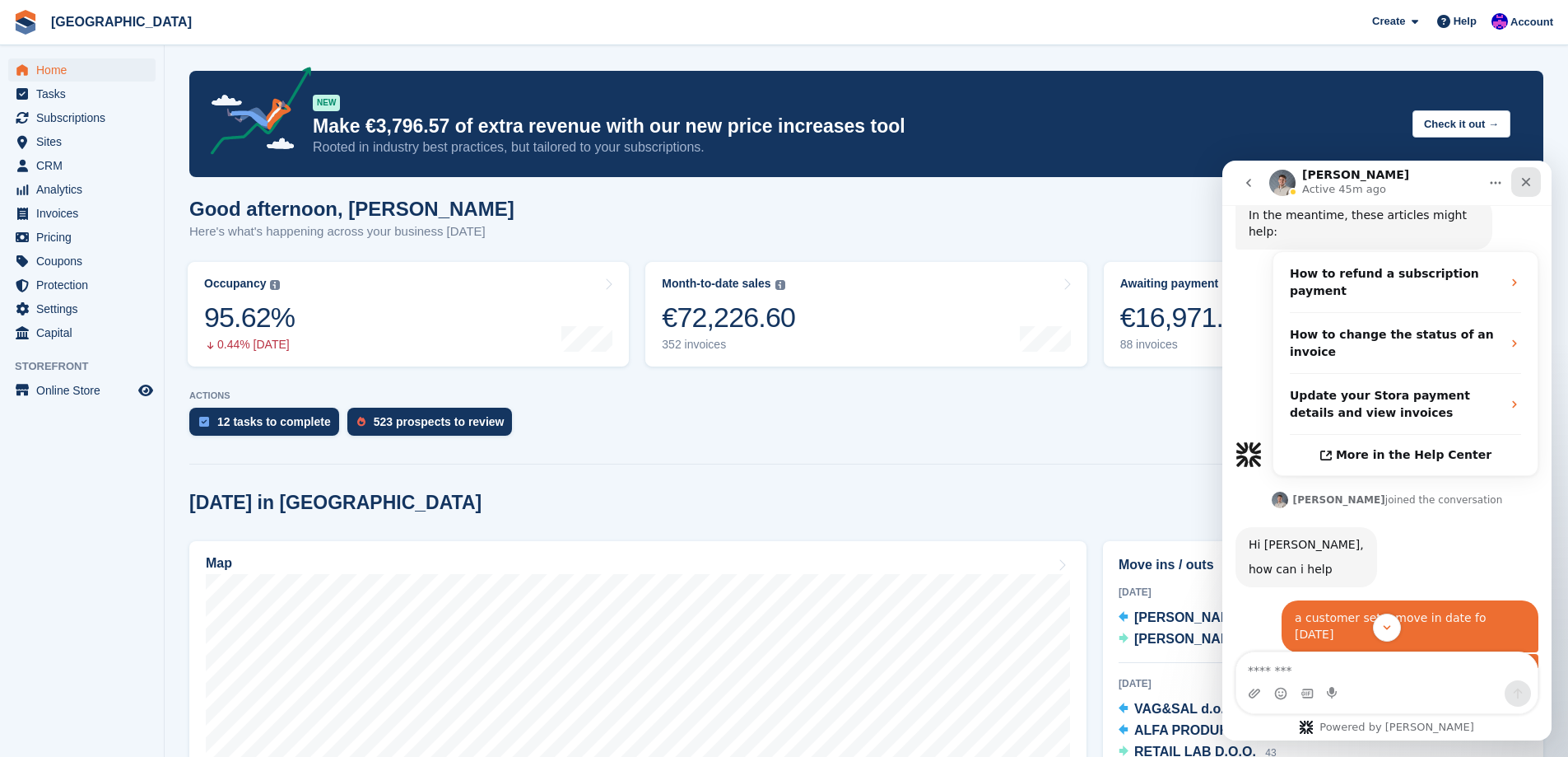
click at [1519, 184] on div "Close" at bounding box center [1526, 182] width 30 height 30
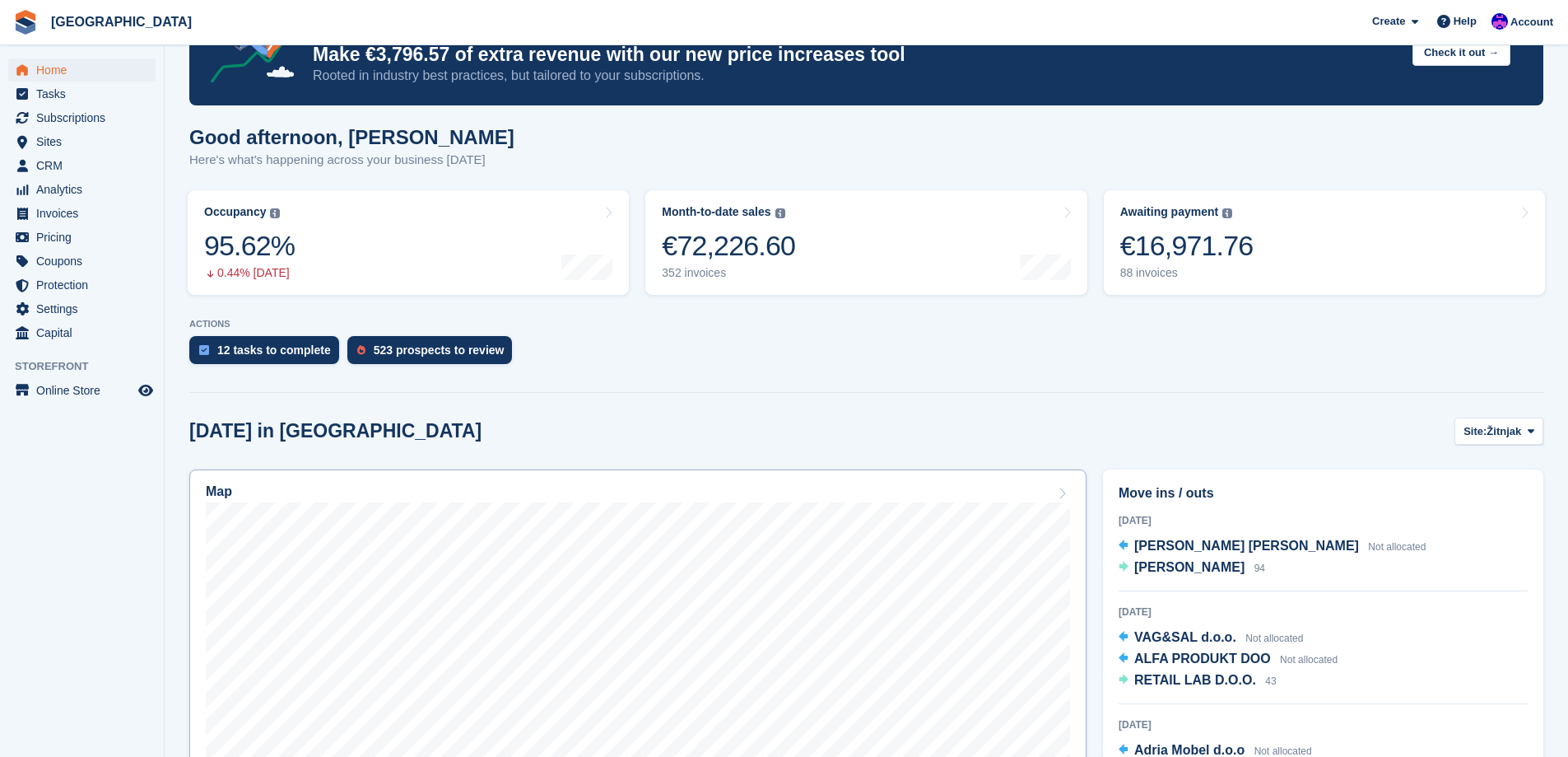
scroll to position [62, 0]
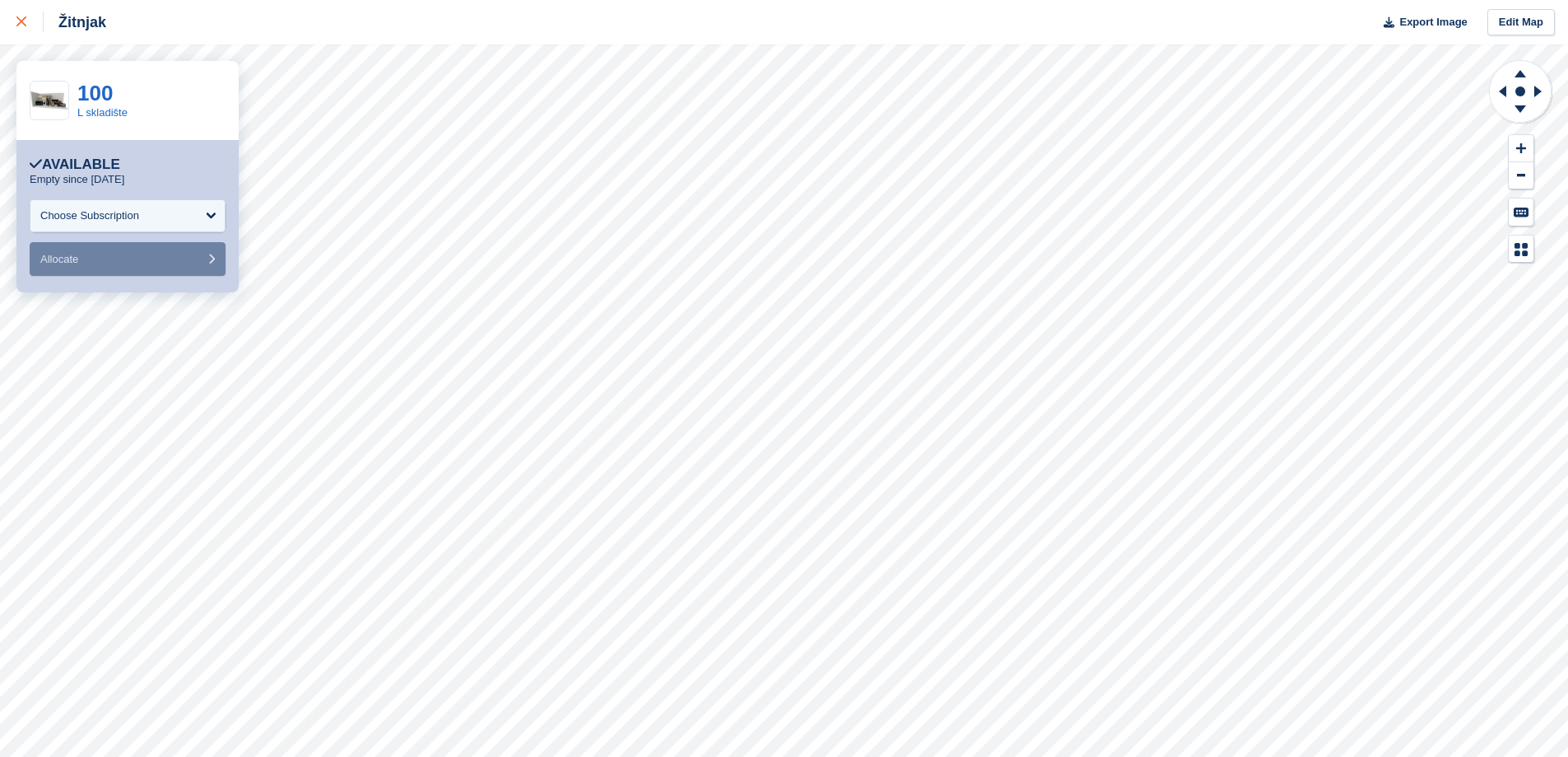
click at [25, 32] on link at bounding box center [22, 22] width 43 height 44
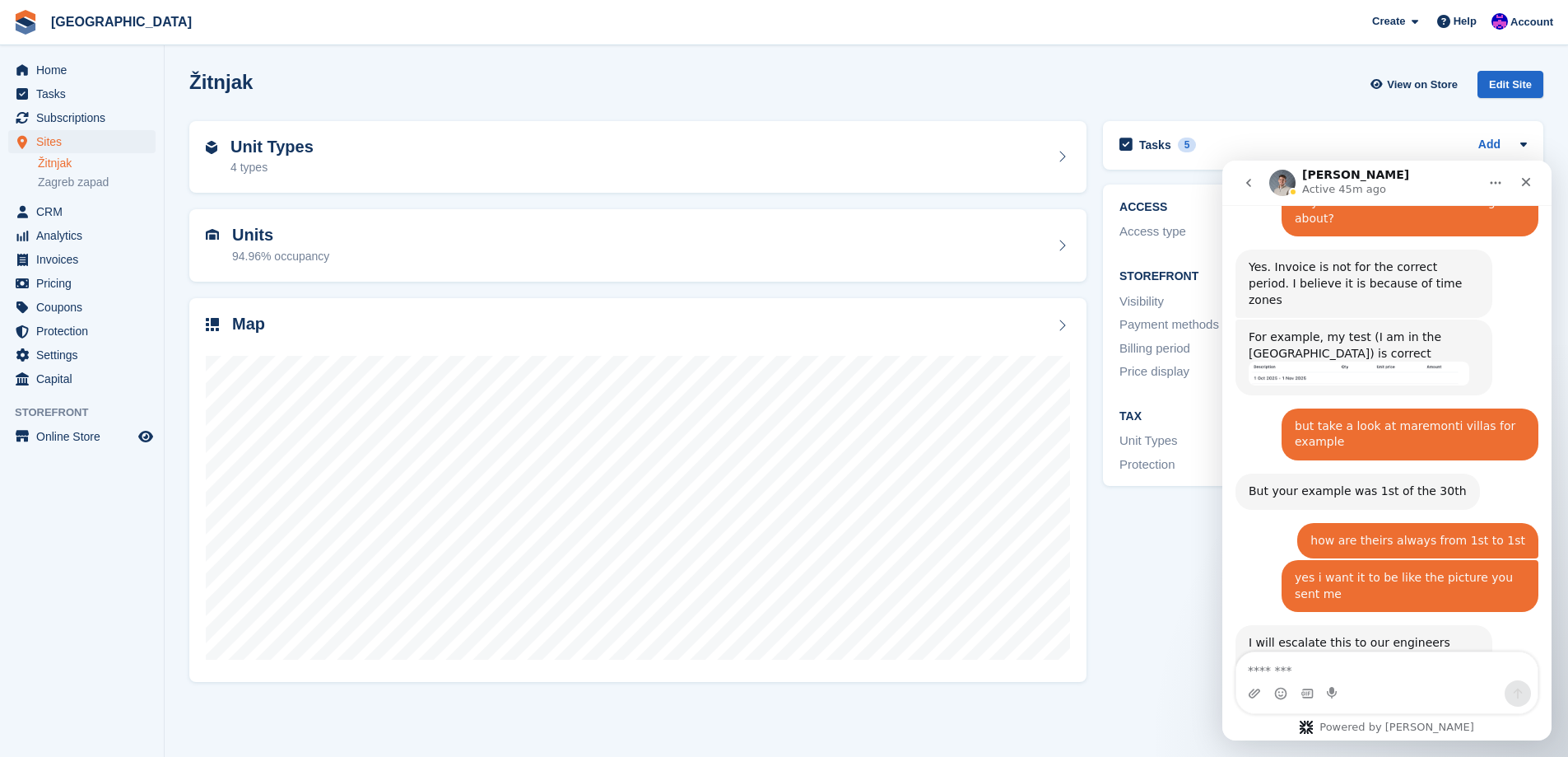
scroll to position [1561, 0]
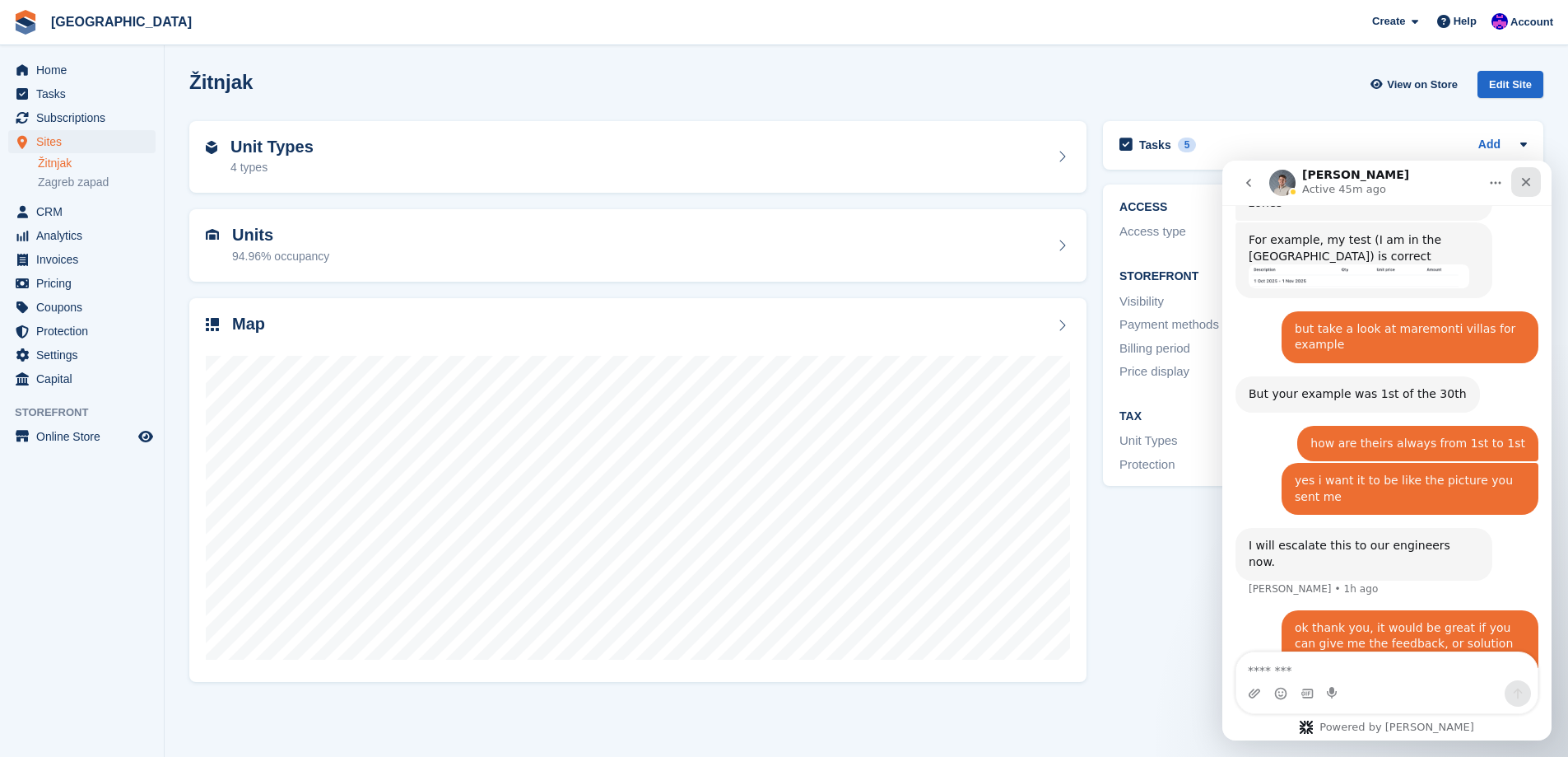
click at [1532, 181] on icon "Close" at bounding box center [1526, 182] width 13 height 13
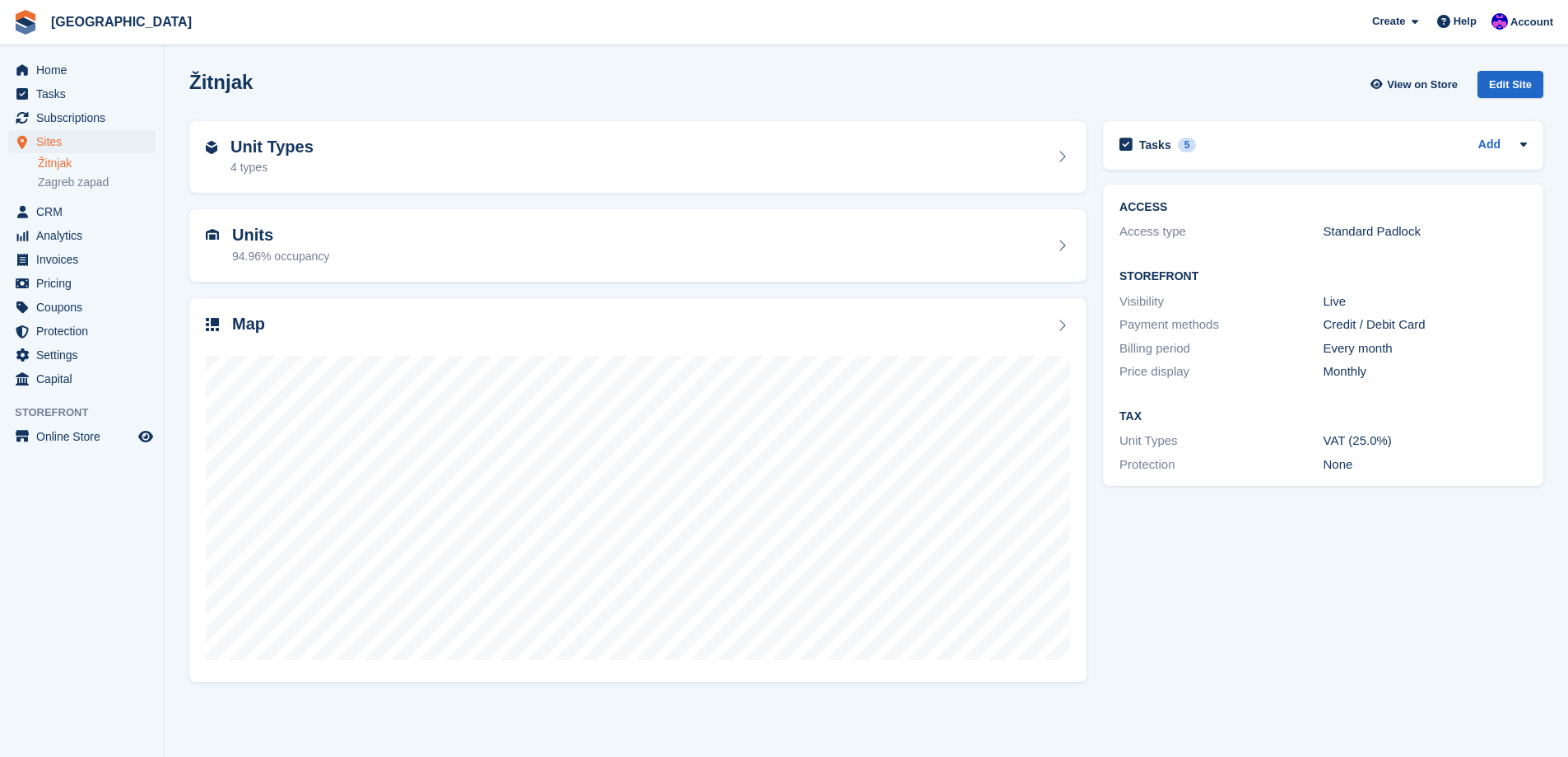
click at [770, 72] on div "Žitnjak View on Store Edit Site" at bounding box center [866, 84] width 1354 height 27
click at [92, 70] on span "Home" at bounding box center [86, 70] width 99 height 23
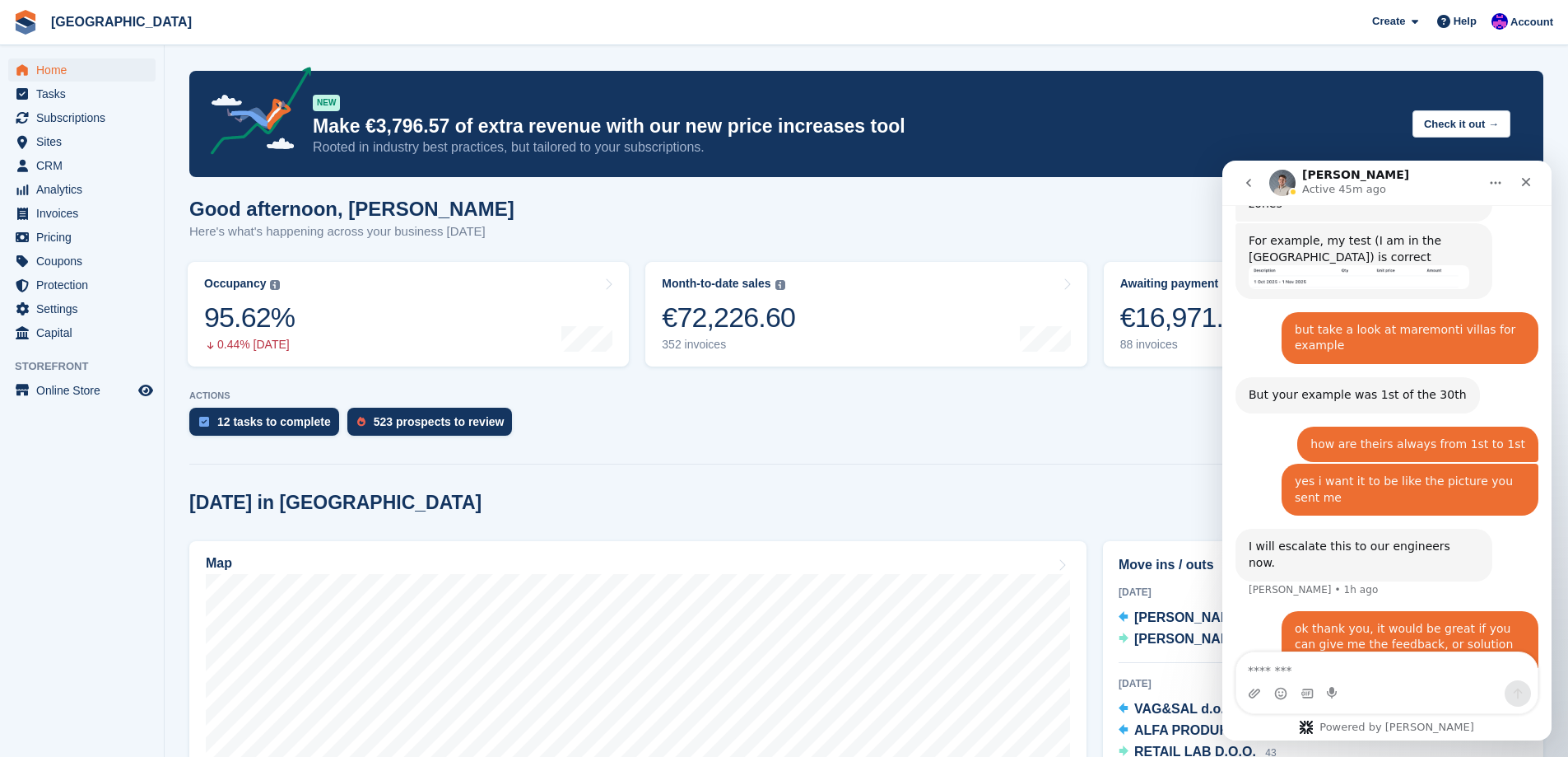
scroll to position [1561, 0]
click at [1521, 182] on icon "Close" at bounding box center [1526, 182] width 13 height 13
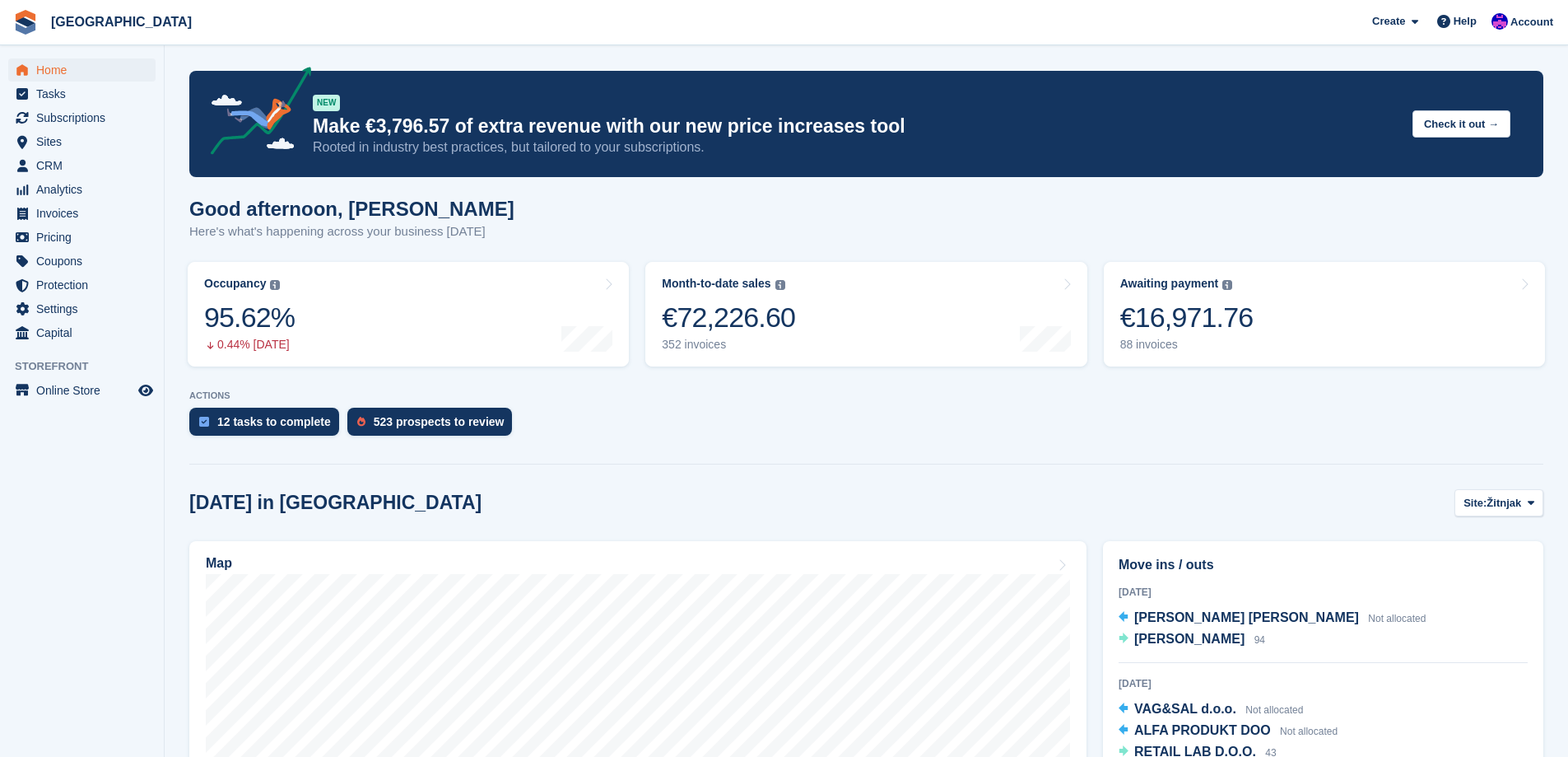
click at [1273, 457] on section "NEW Make €3,796.57 of extra revenue with our new price increases tool Rooted in…" at bounding box center [866, 656] width 1403 height 1313
click at [1443, 23] on icon at bounding box center [1444, 22] width 13 height 13
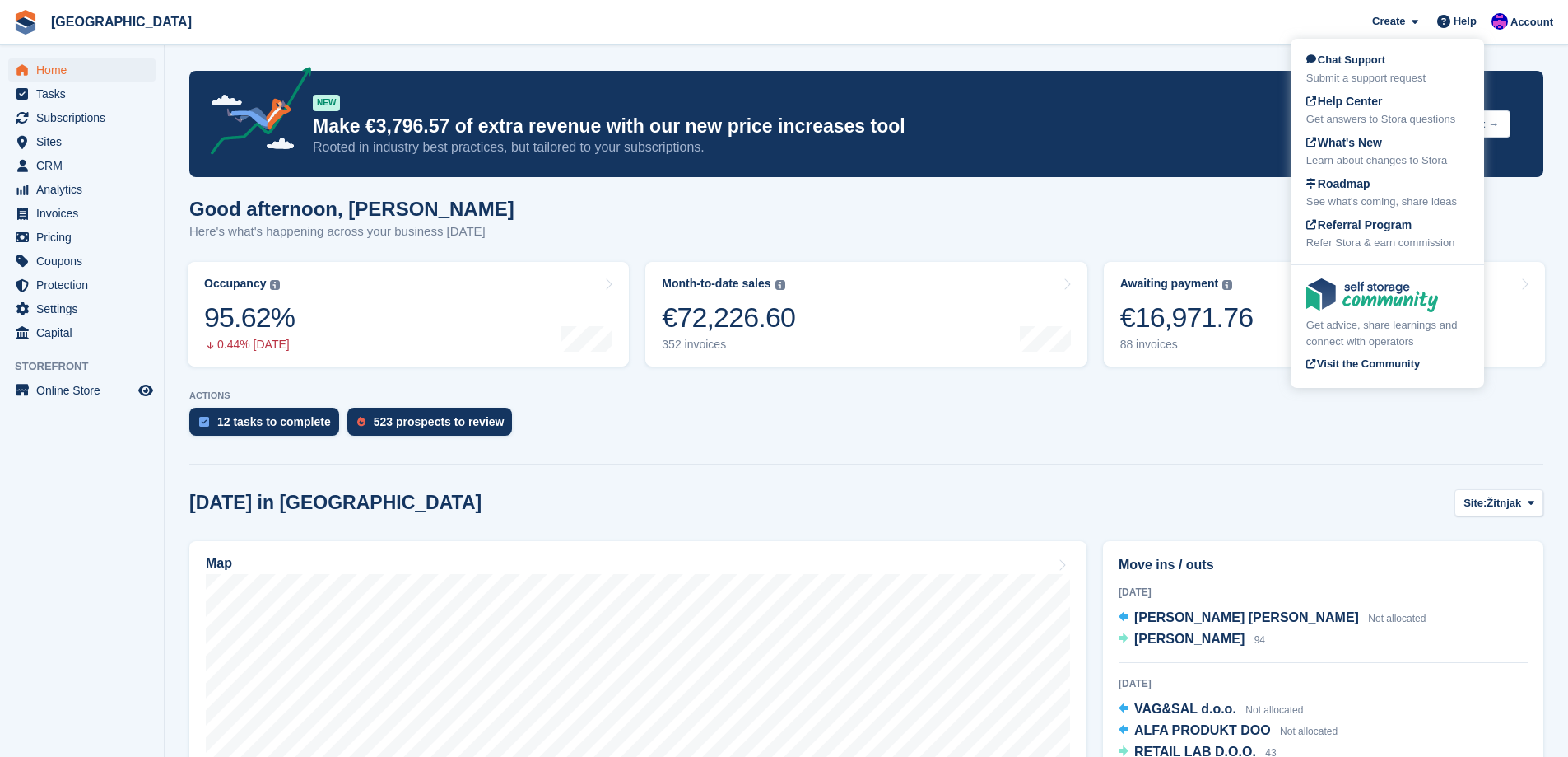
click at [1223, 484] on section "NEW Make €3,796.57 of extra revenue with our new price increases tool Rooted in…" at bounding box center [866, 656] width 1403 height 1313
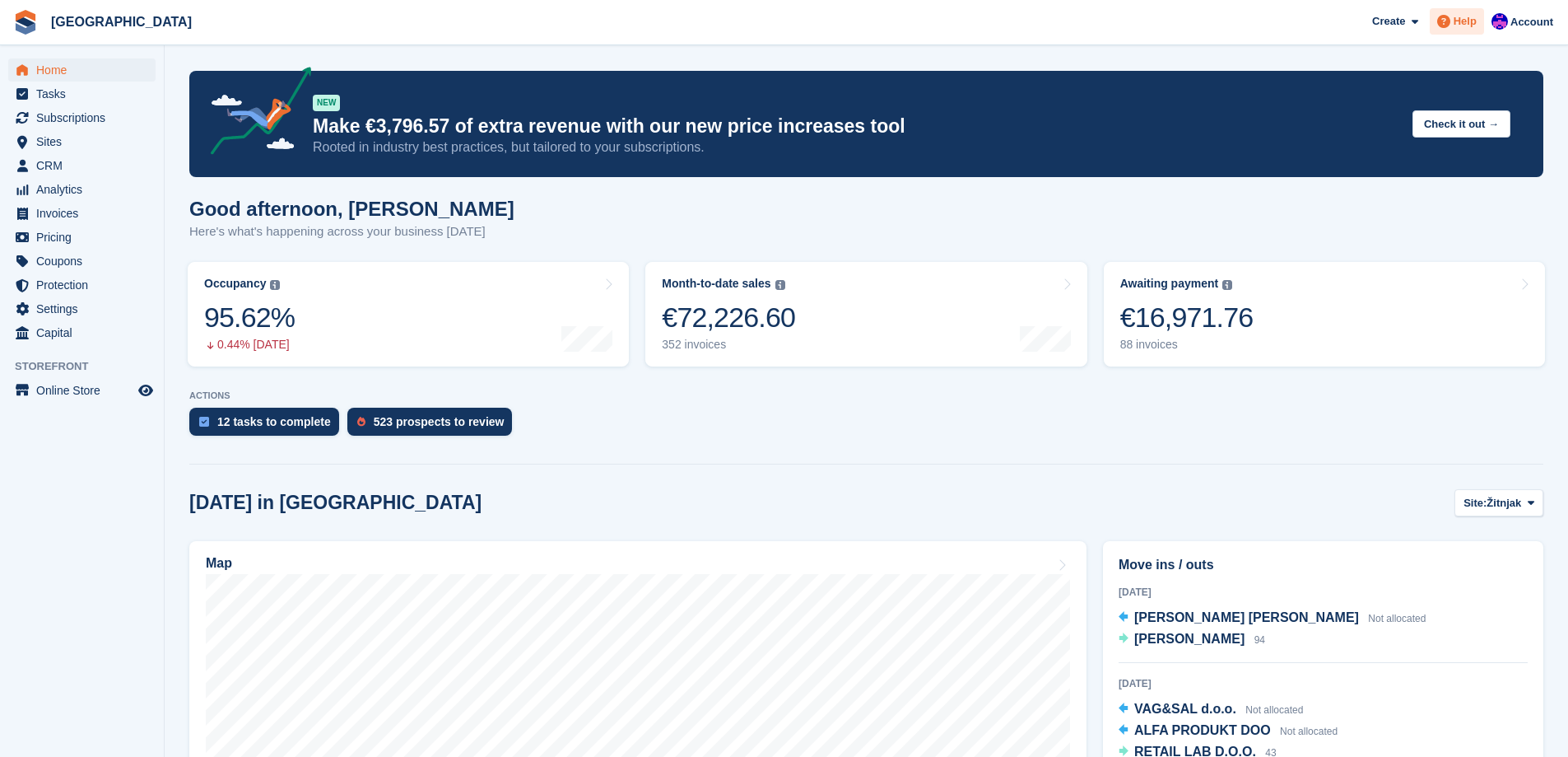
click at [1454, 28] on span at bounding box center [1444, 22] width 20 height 20
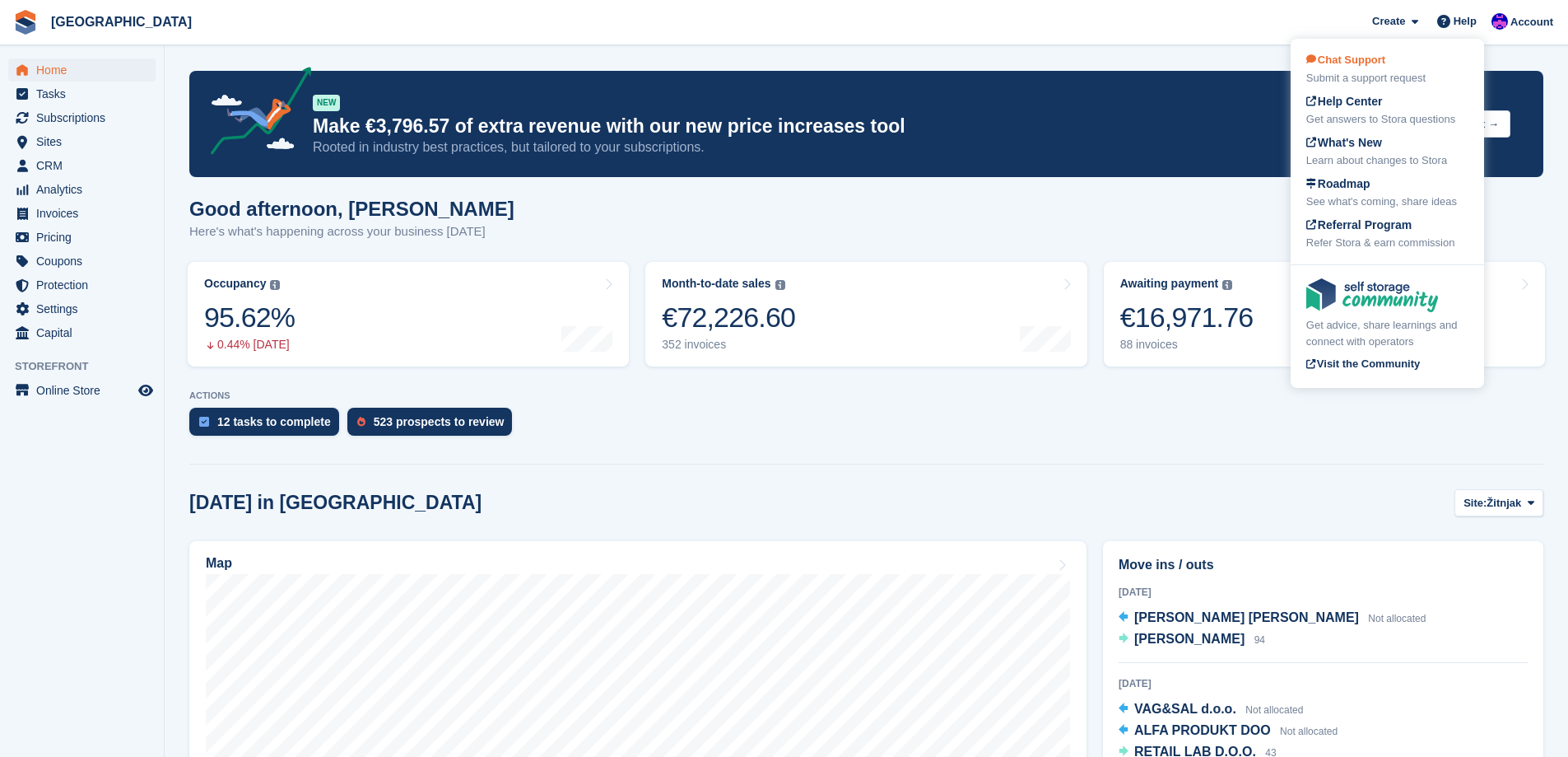
click at [1397, 64] on div "Chat Support Submit a support request" at bounding box center [1387, 69] width 162 height 35
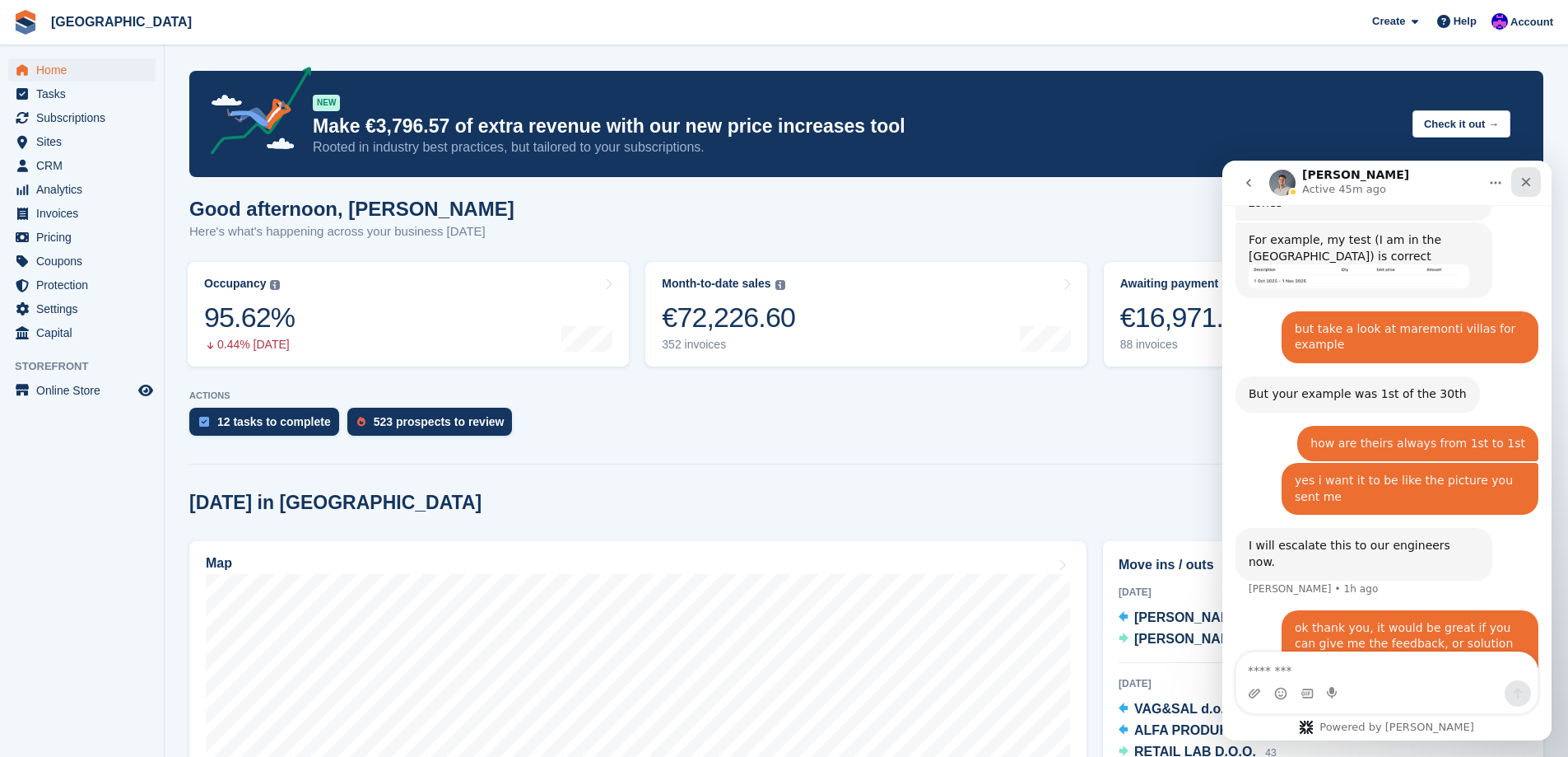
drag, startPoint x: 2748, startPoint y: 341, endPoint x: 1526, endPoint y: 182, distance: 1232.3
click at [1526, 182] on icon "Close" at bounding box center [1526, 182] width 9 height 9
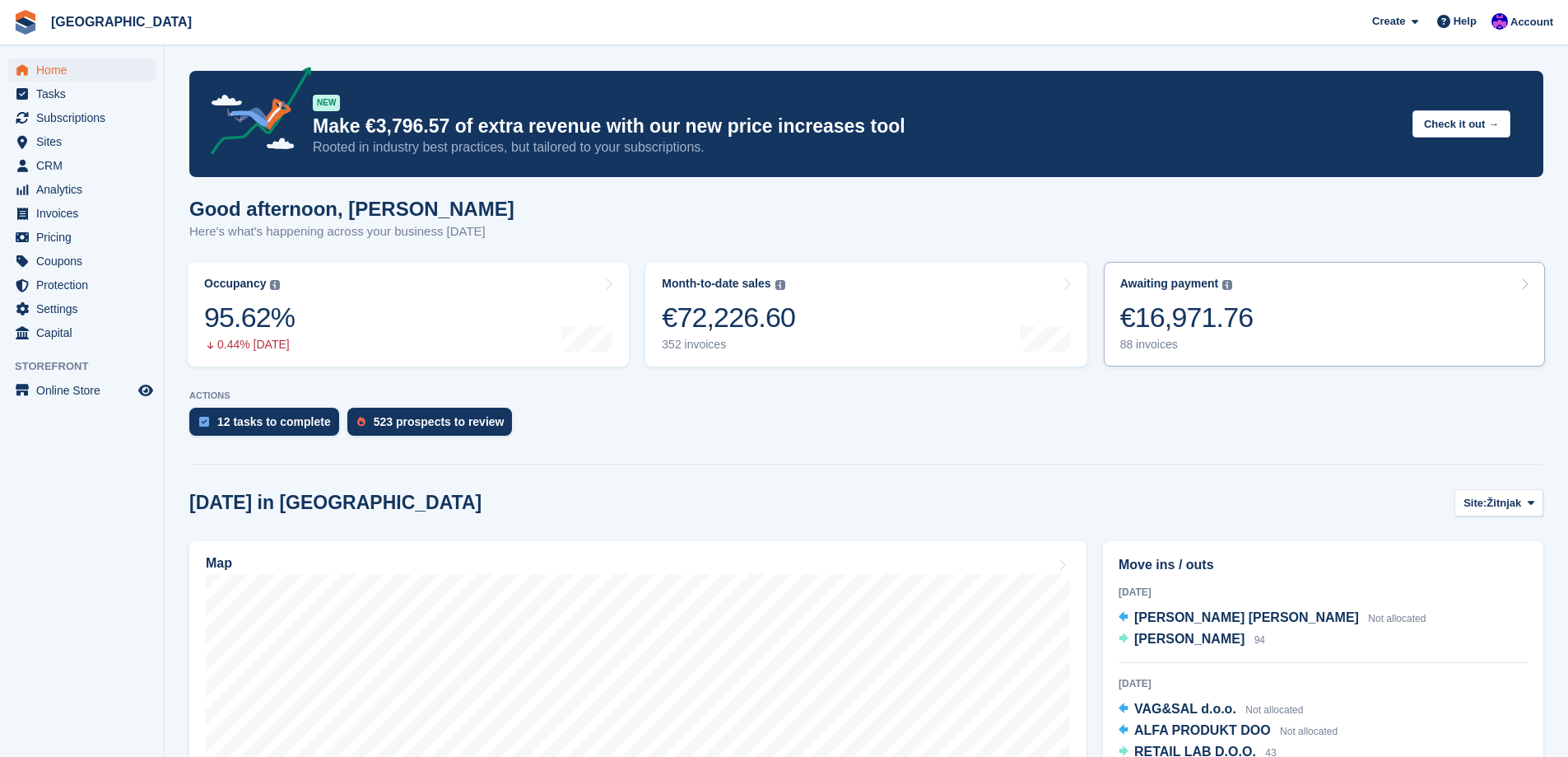
click at [1230, 335] on div "€16,971.76" at bounding box center [1187, 317] width 133 height 34
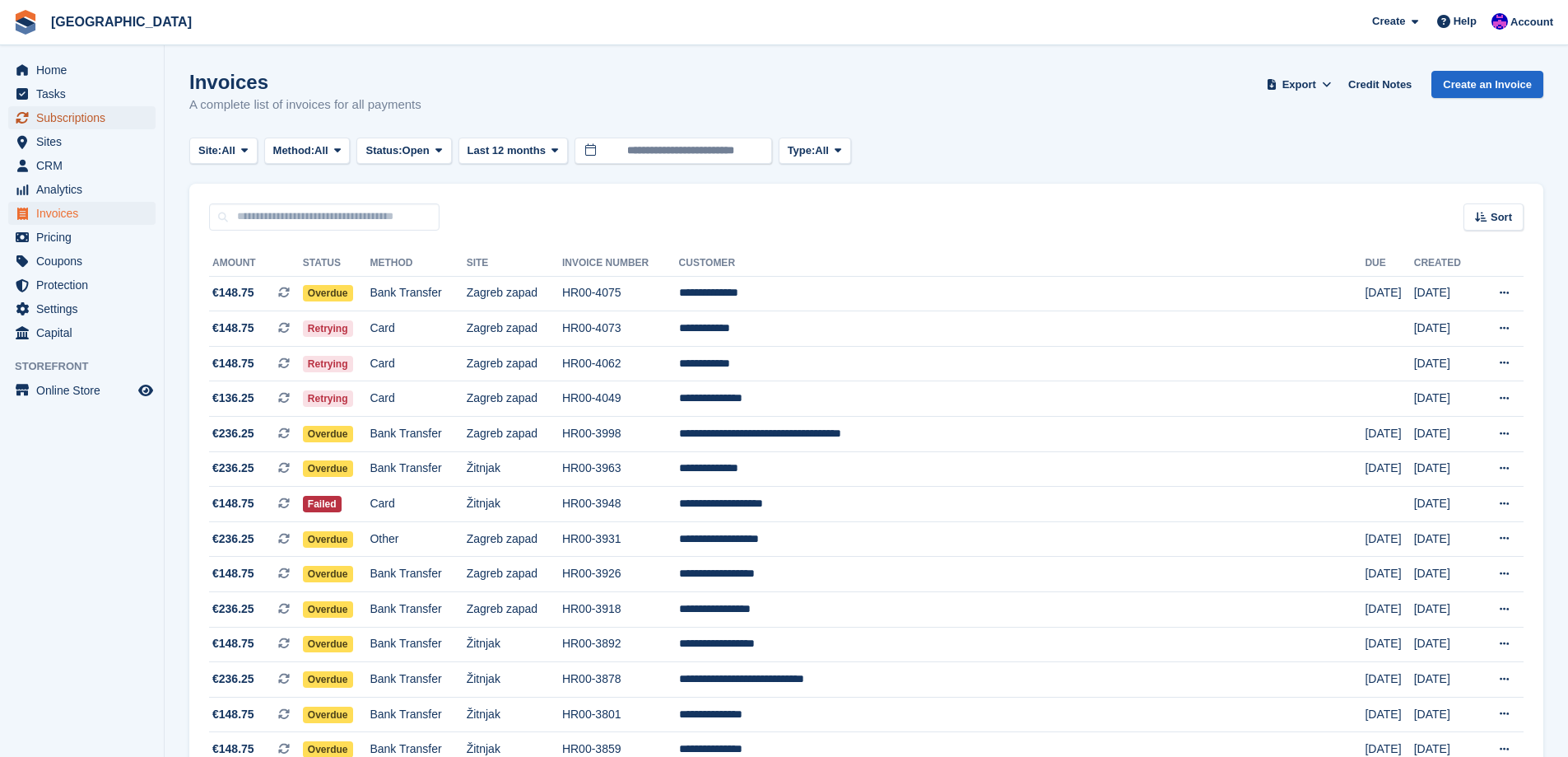
click at [97, 119] on span "Subscriptions" at bounding box center [86, 118] width 99 height 23
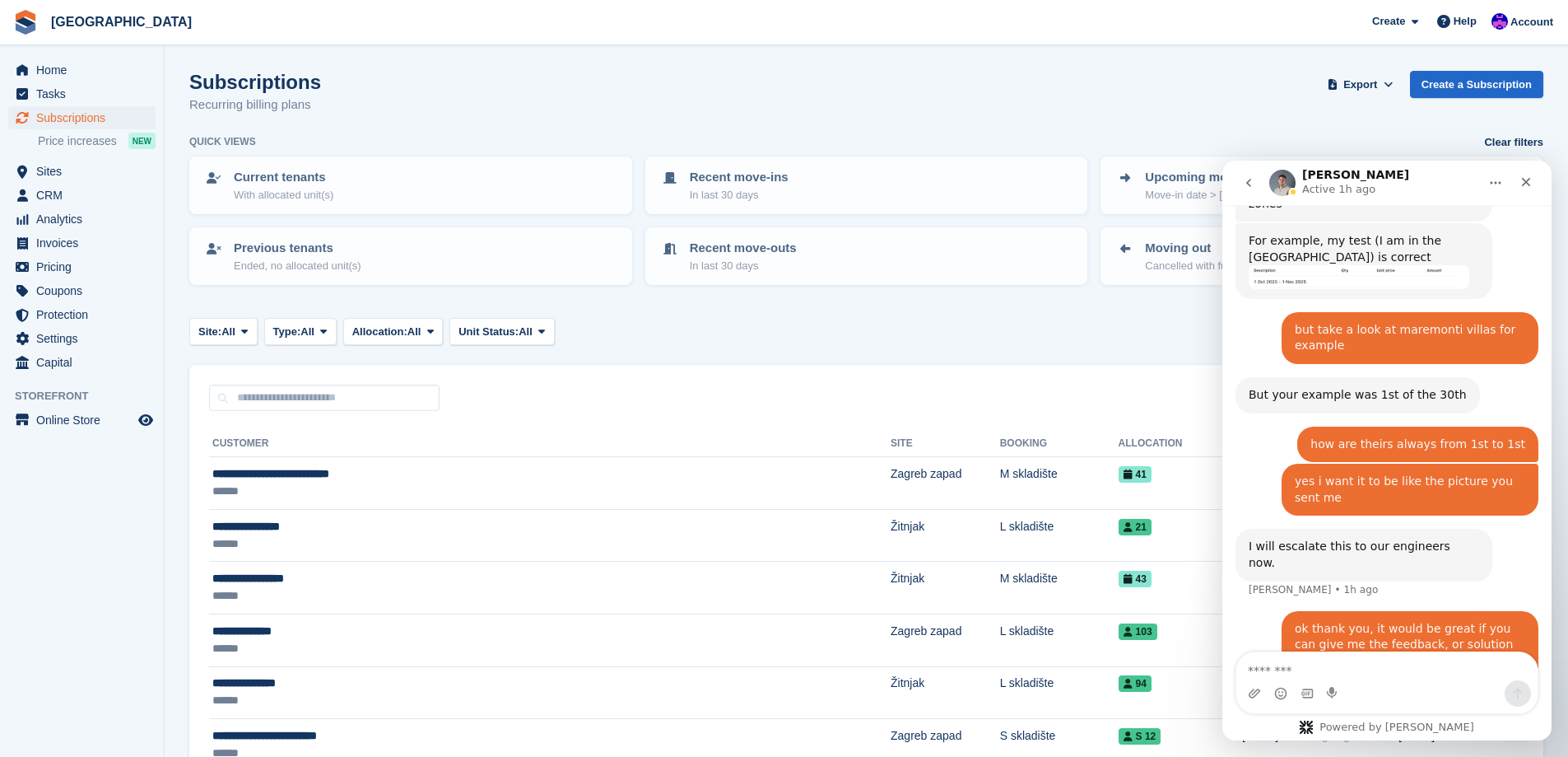
scroll to position [1561, 0]
click at [1529, 180] on icon "Close" at bounding box center [1526, 182] width 9 height 9
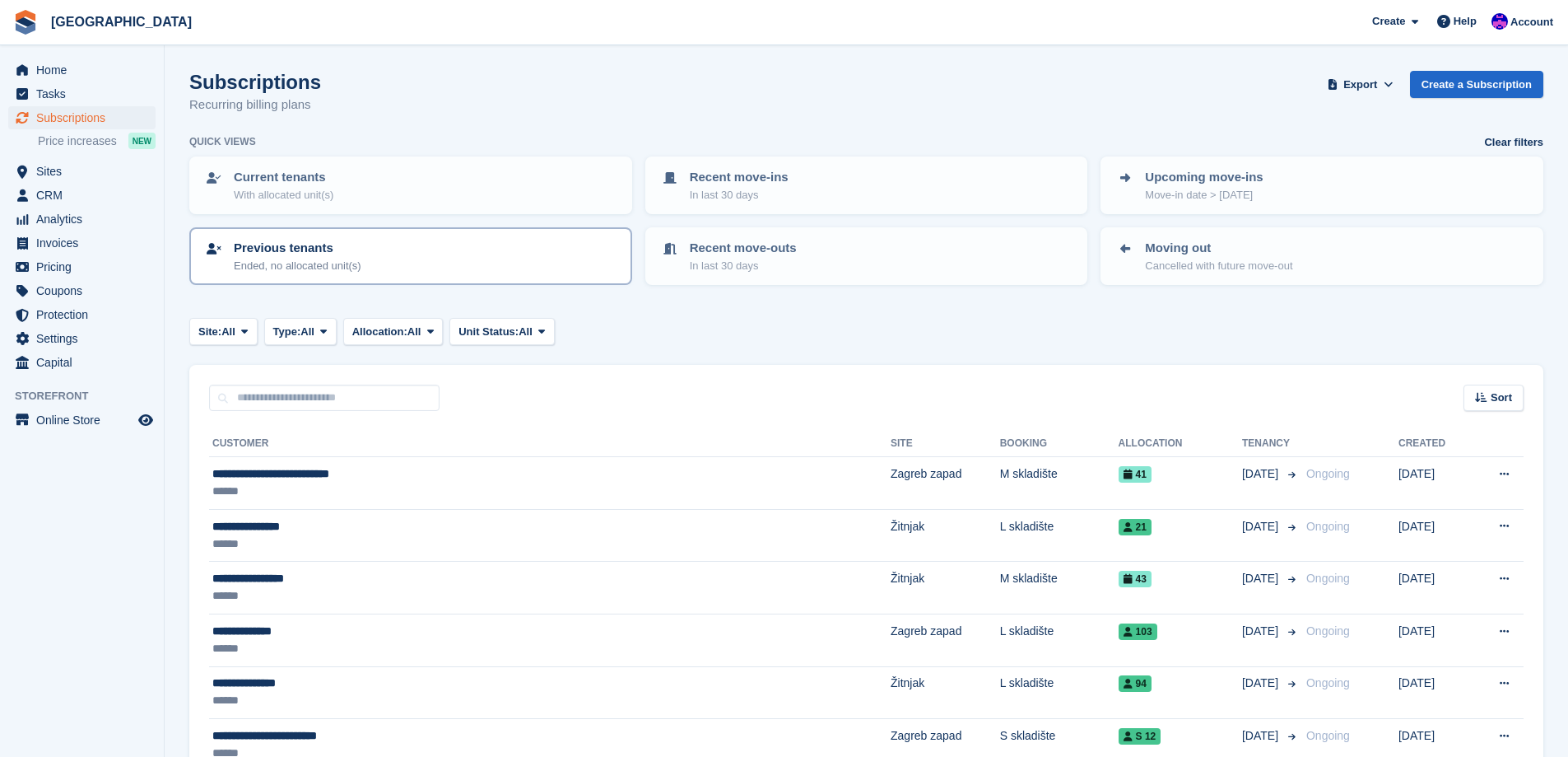
click at [442, 254] on div "Previous tenants Ended, no allocated unit(s)" at bounding box center [410, 256] width 414 height 35
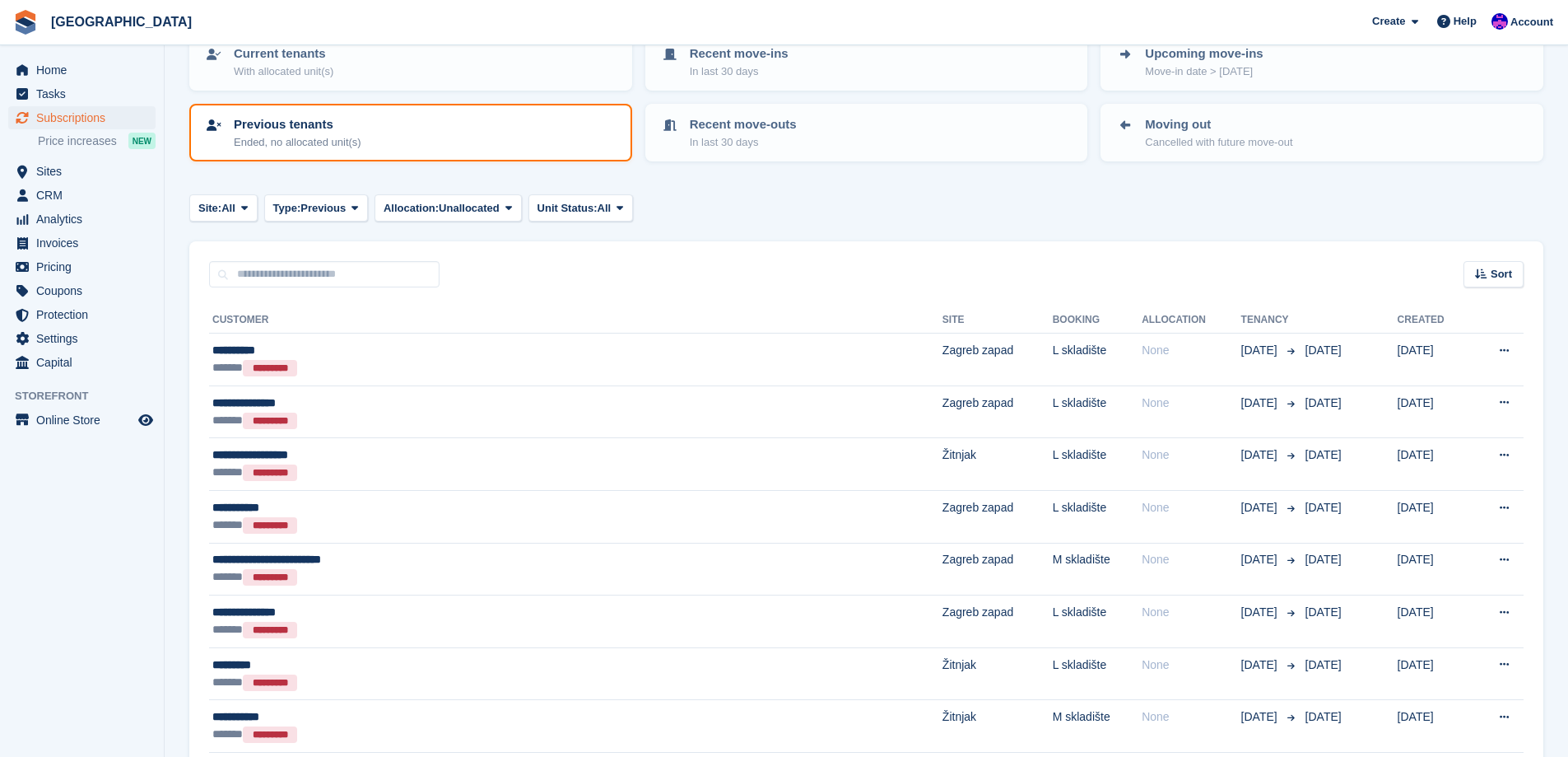
scroll to position [165, 0]
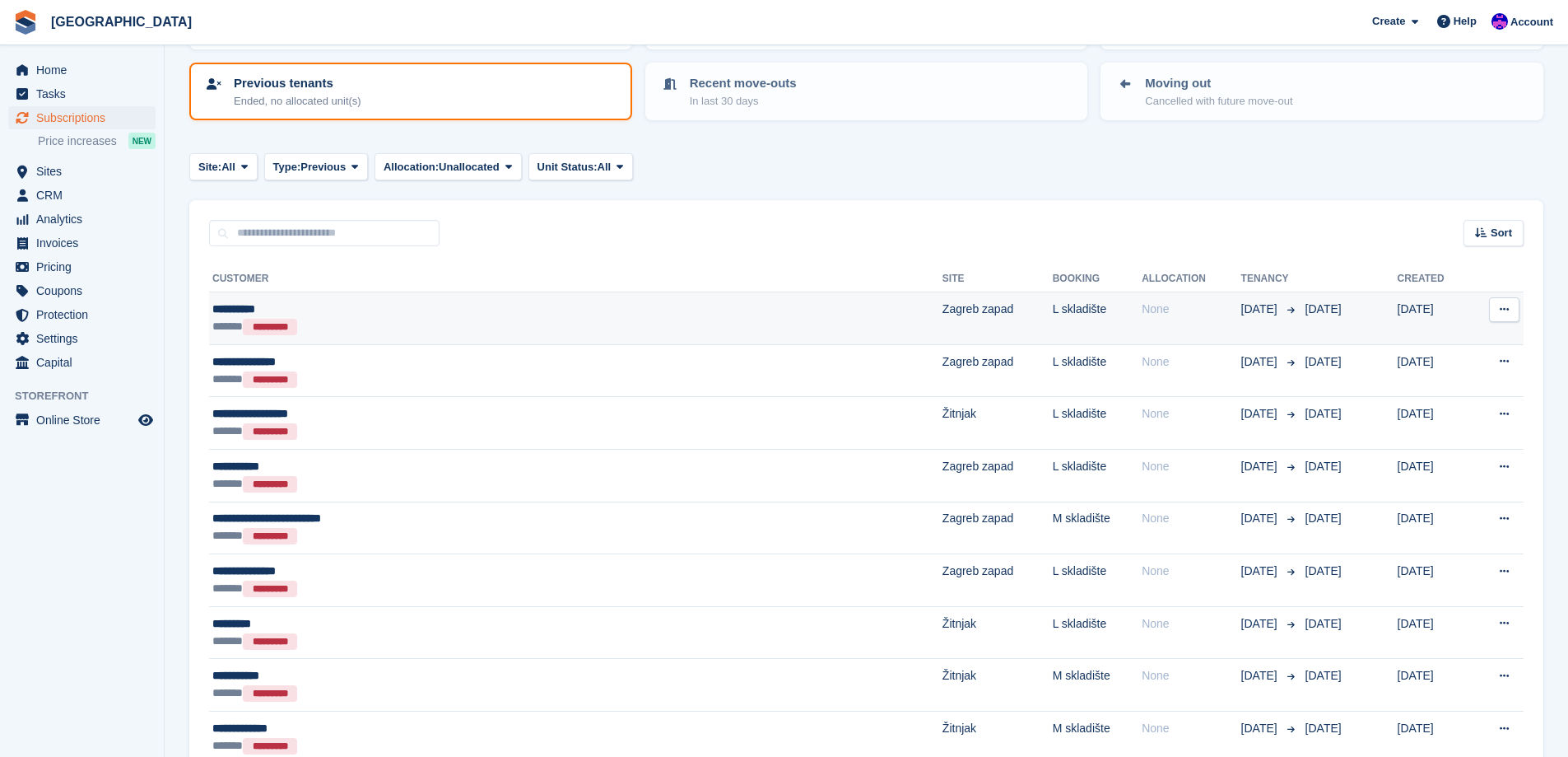
click at [1241, 330] on td "[DATE]" at bounding box center [1269, 318] width 57 height 52
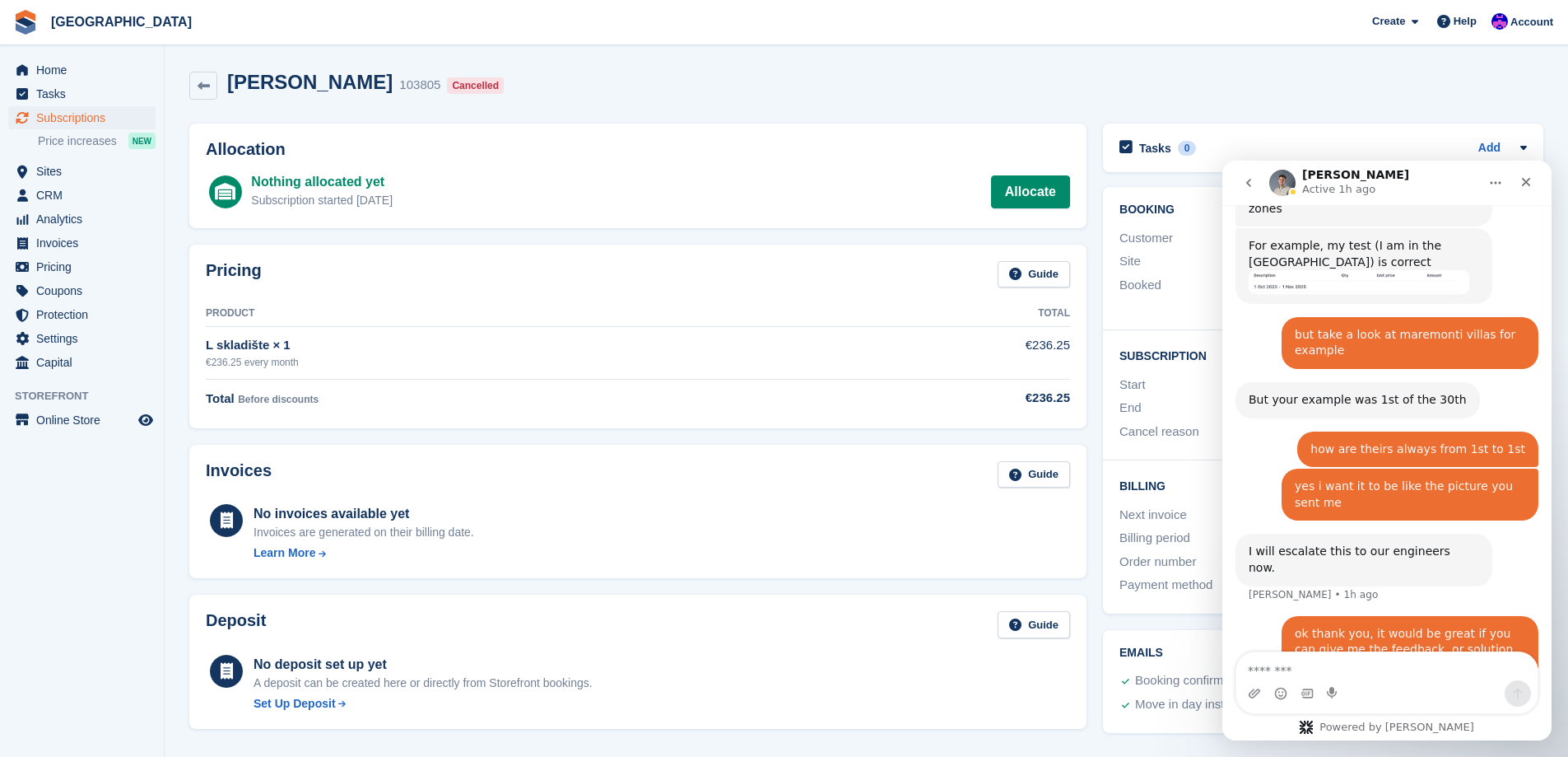
scroll to position [1561, 0]
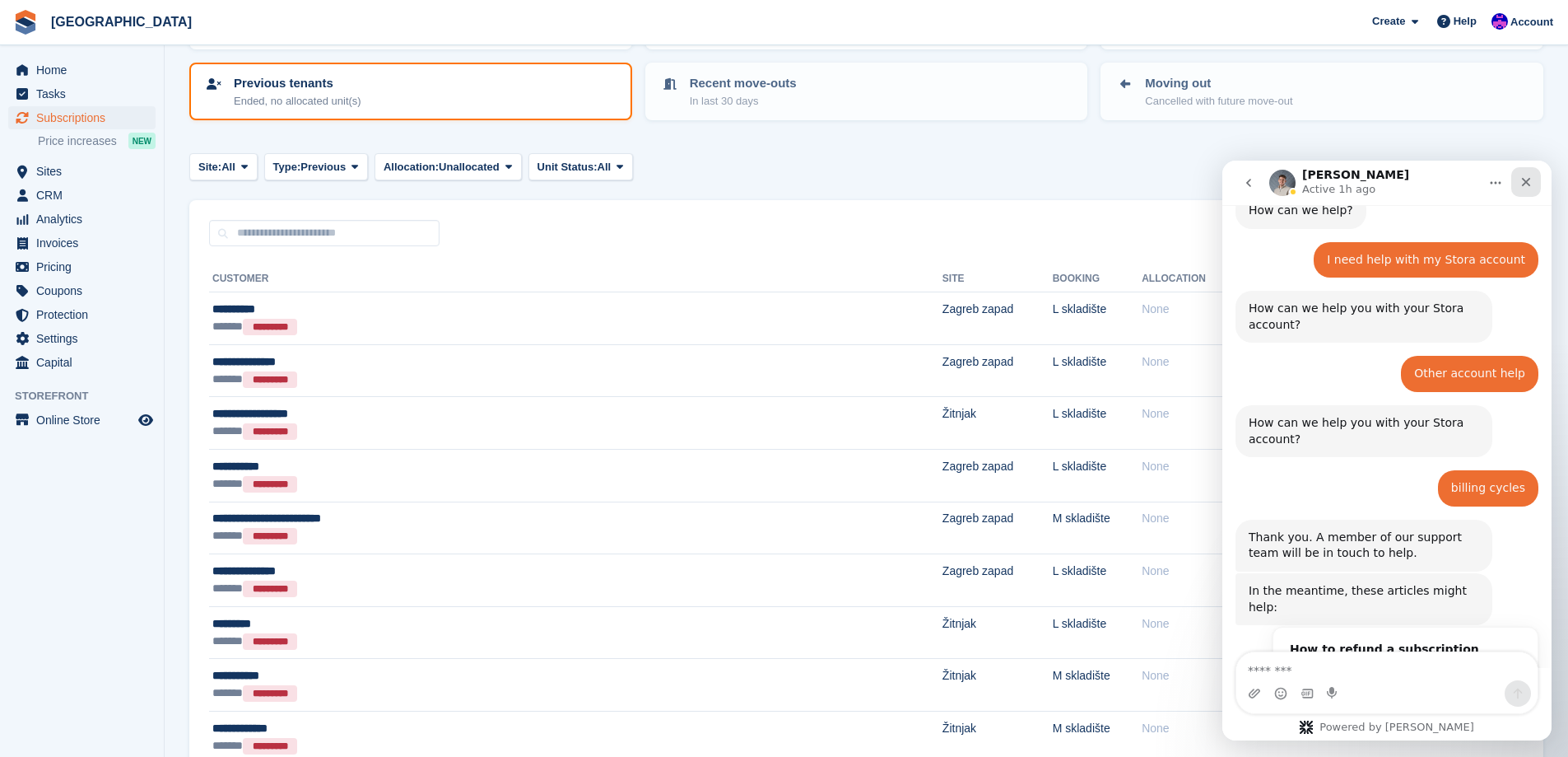
scroll to position [979, 0]
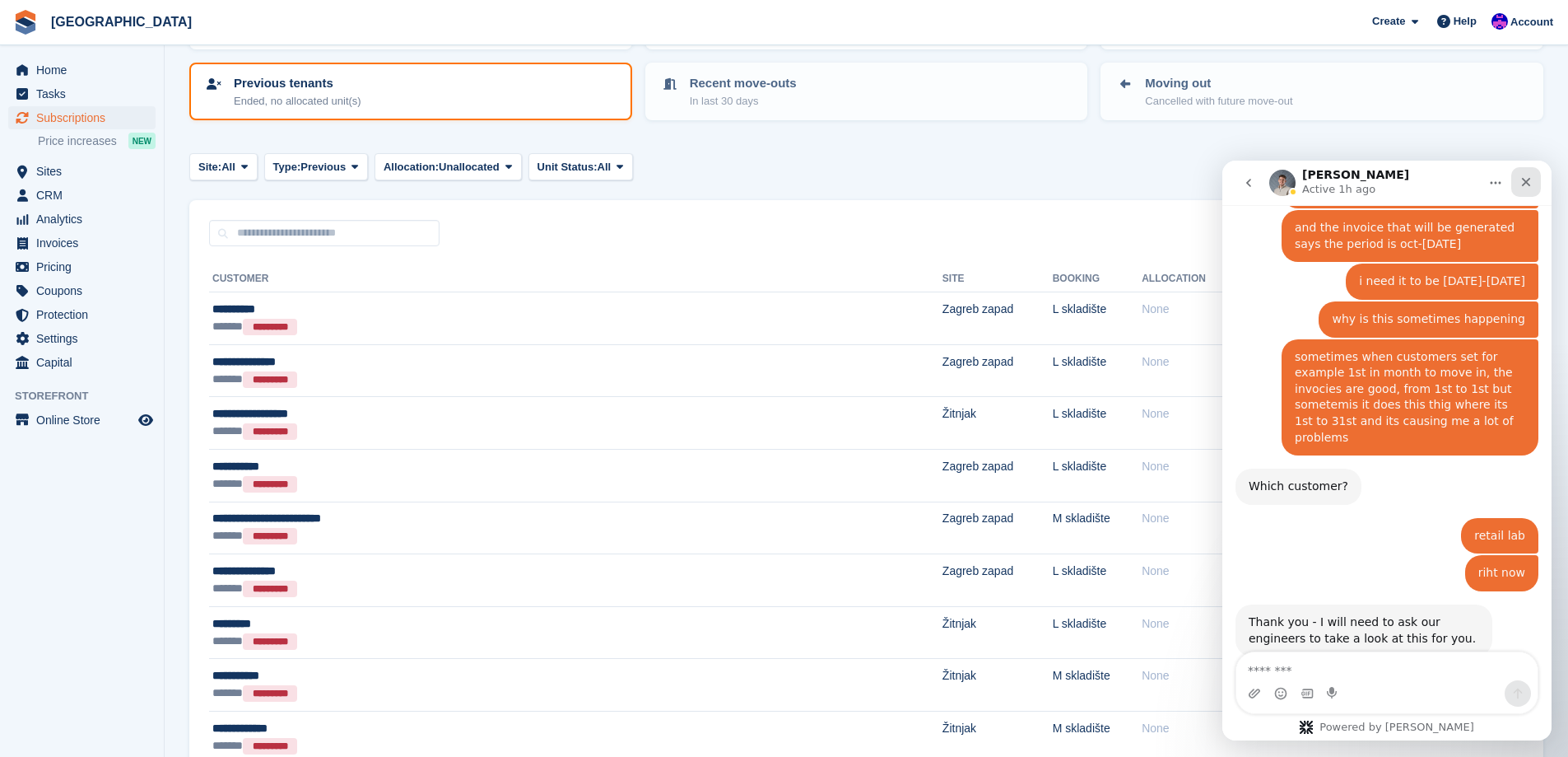
click at [1529, 188] on div "Close" at bounding box center [1526, 182] width 30 height 30
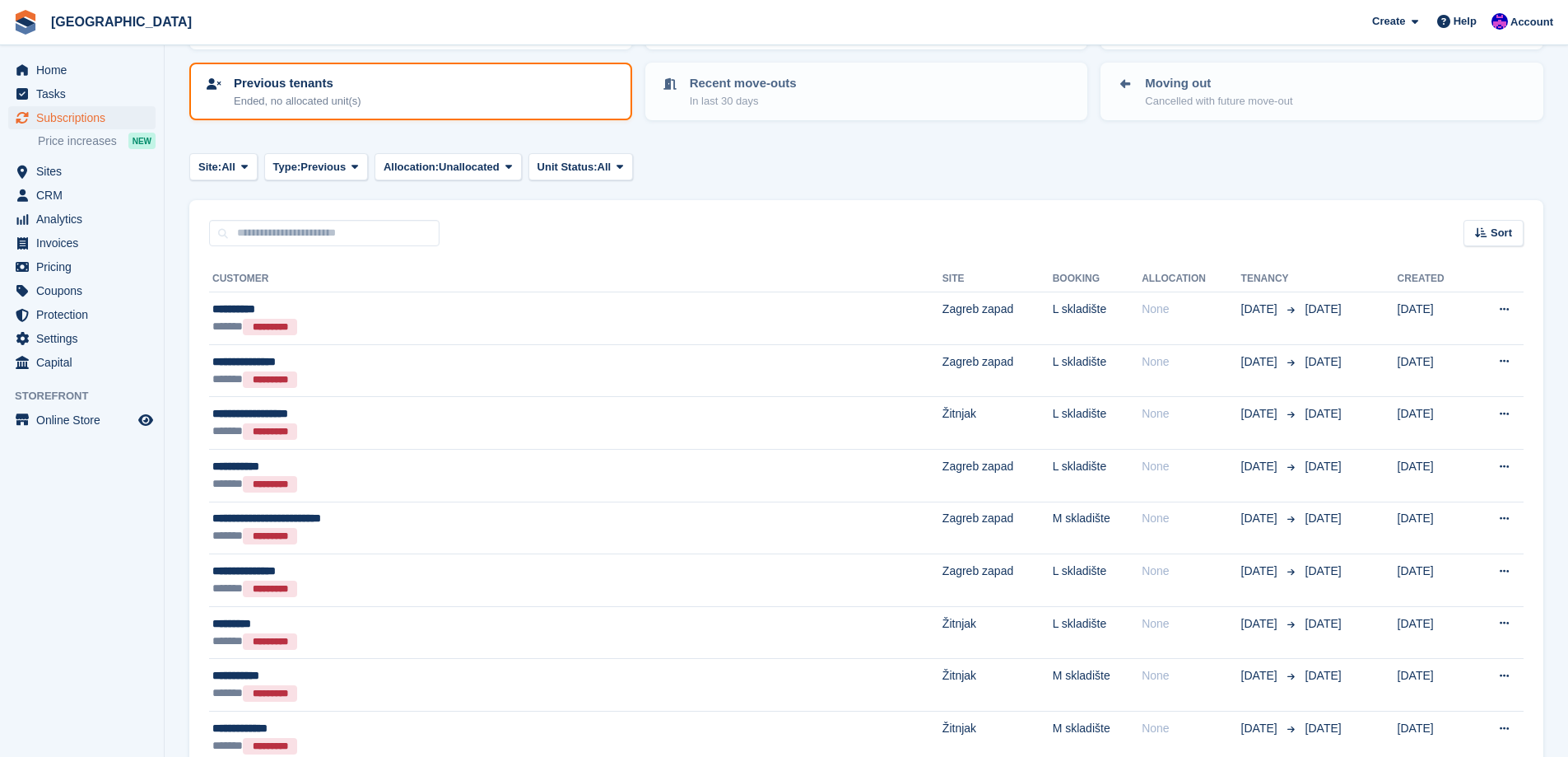
scroll to position [0, 0]
click at [1496, 233] on span "Sort" at bounding box center [1501, 233] width 22 height 17
